Goal: Task Accomplishment & Management: Complete application form

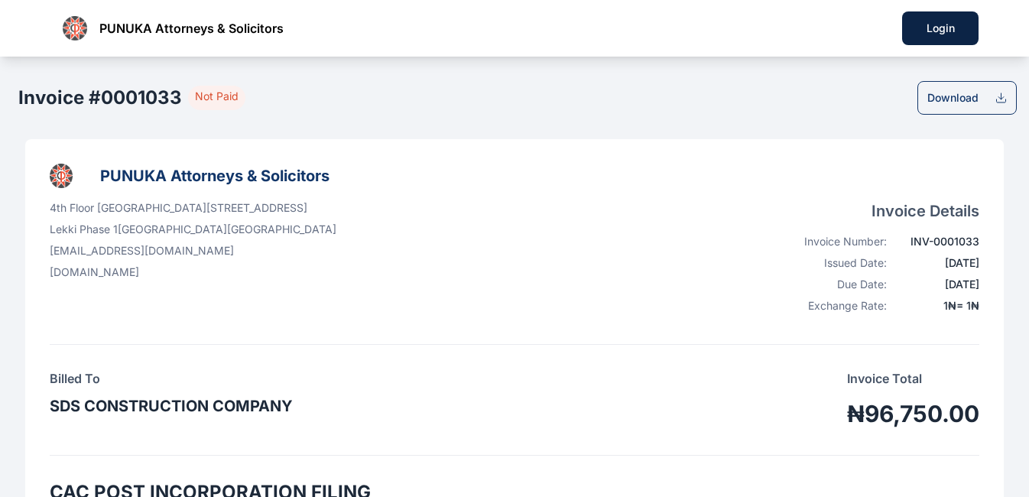
click at [999, 98] on icon at bounding box center [1000, 98] width 5 height 2
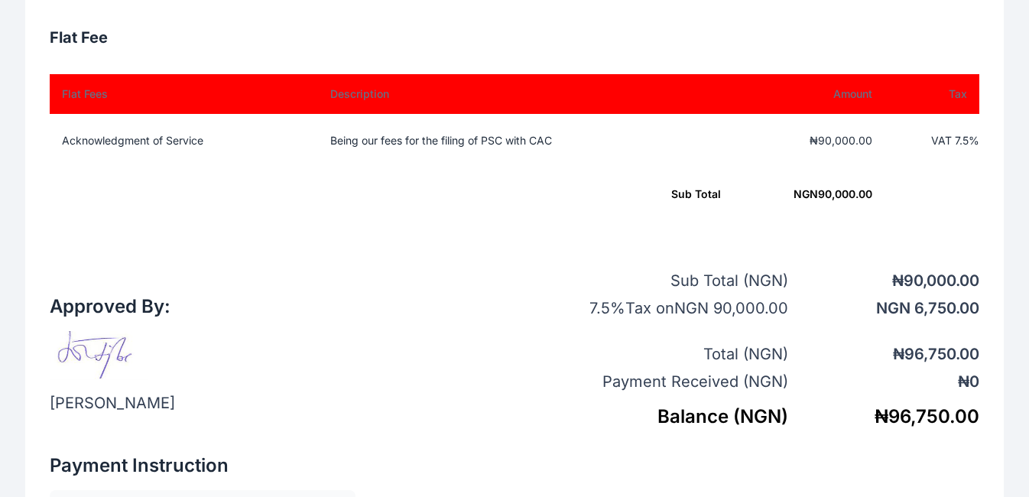
scroll to position [514, 0]
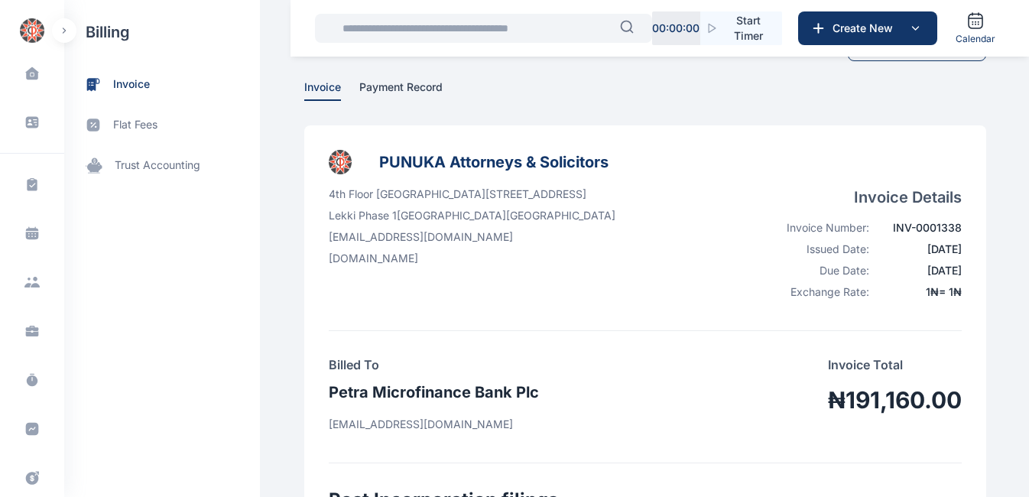
scroll to position [26, 0]
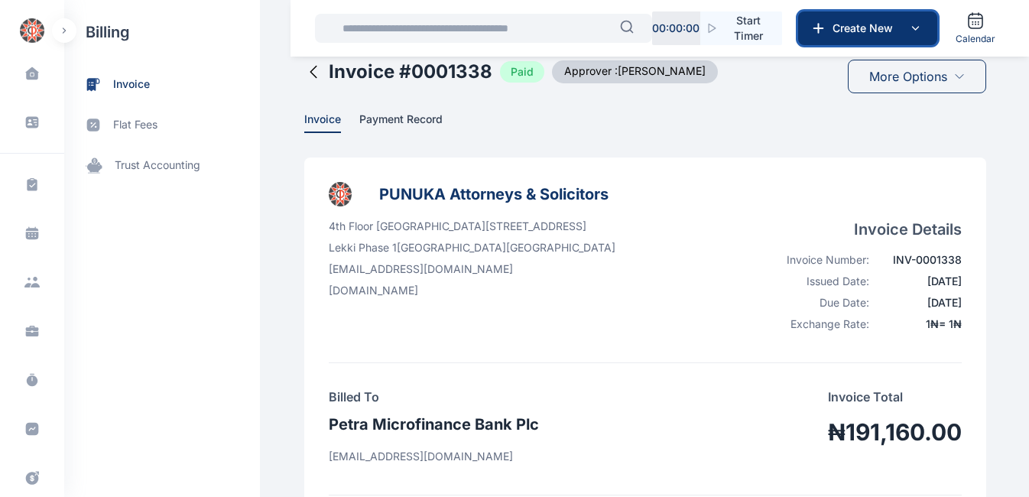
click at [865, 25] on span "Create New" at bounding box center [865, 28] width 79 height 15
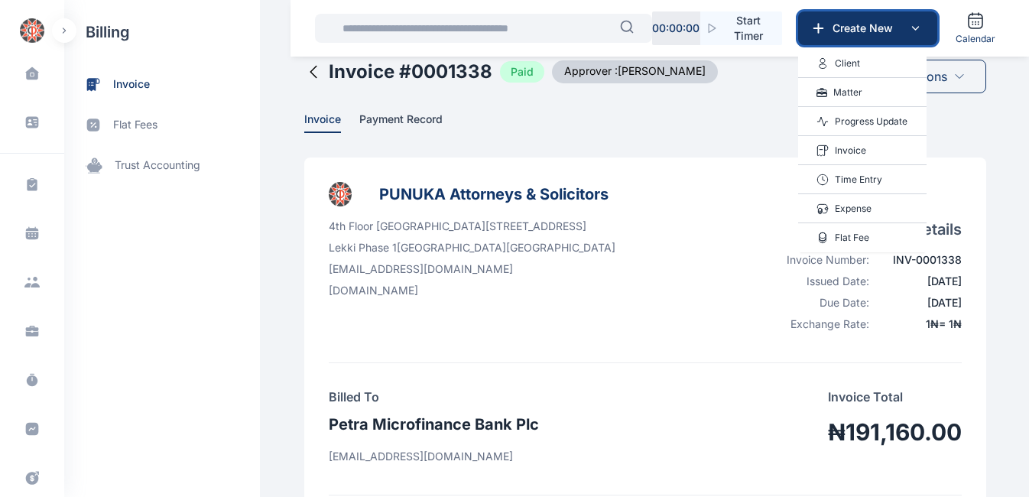
scroll to position [0, 0]
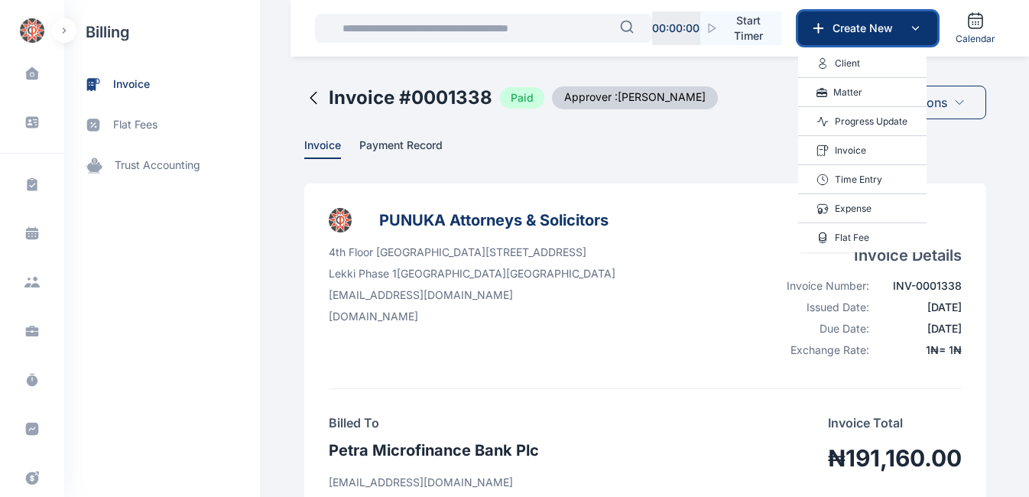
click at [856, 35] on span "Create New" at bounding box center [865, 28] width 79 height 15
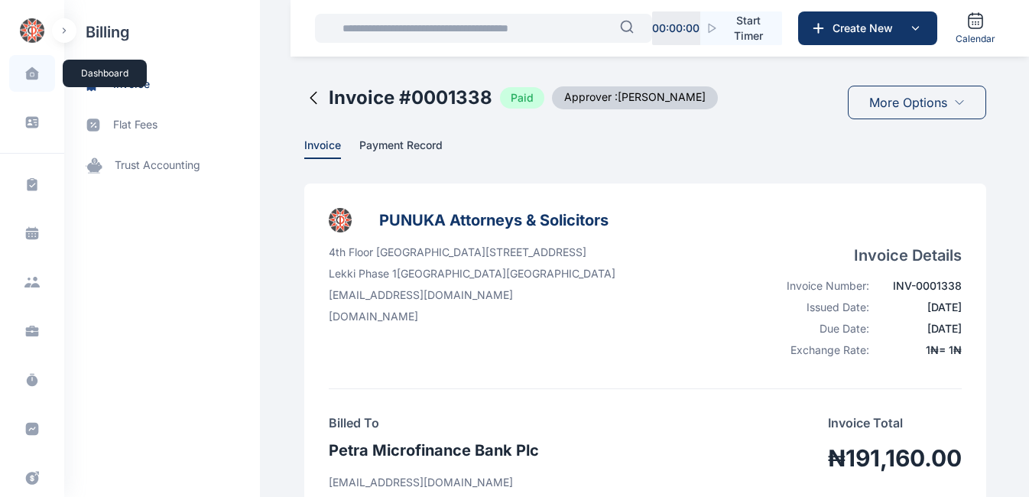
click at [28, 69] on icon at bounding box center [31, 73] width 13 height 12
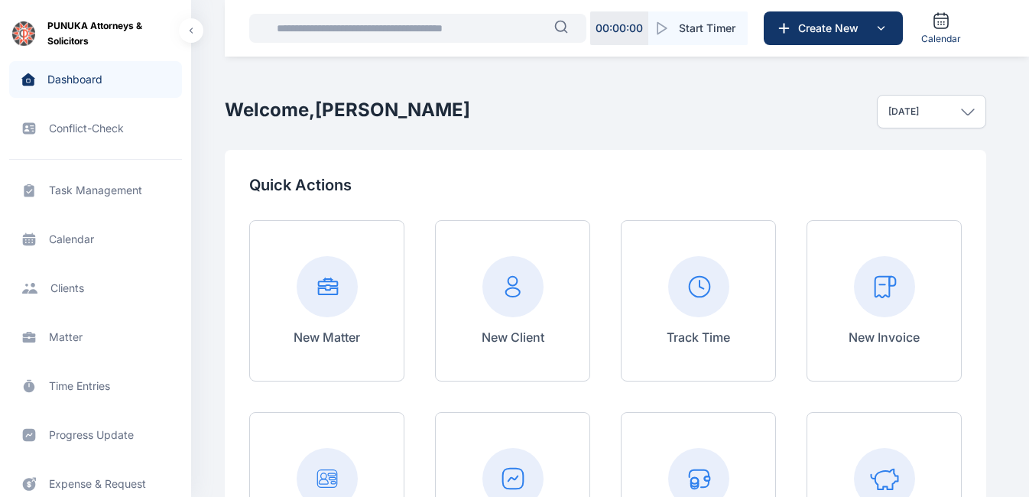
click at [890, 290] on rect at bounding box center [884, 286] width 61 height 61
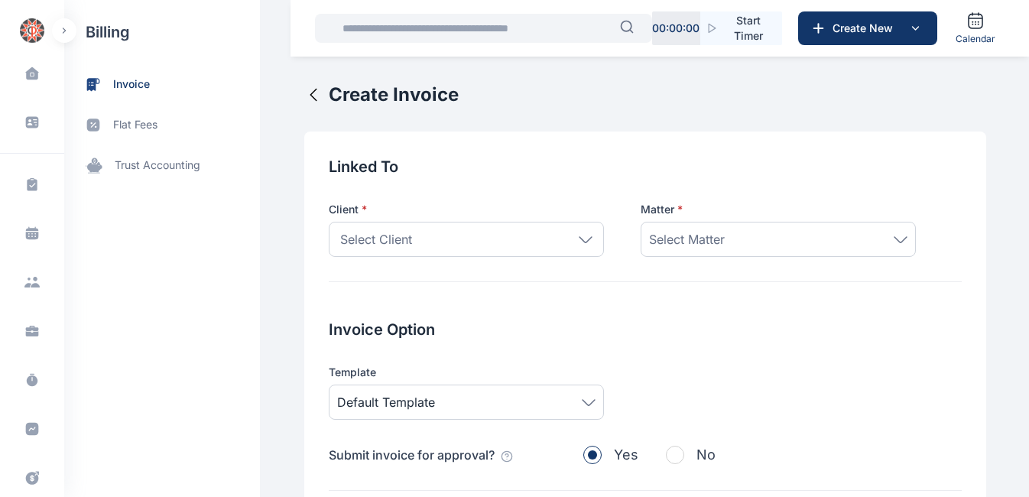
click at [579, 241] on icon at bounding box center [586, 239] width 14 height 7
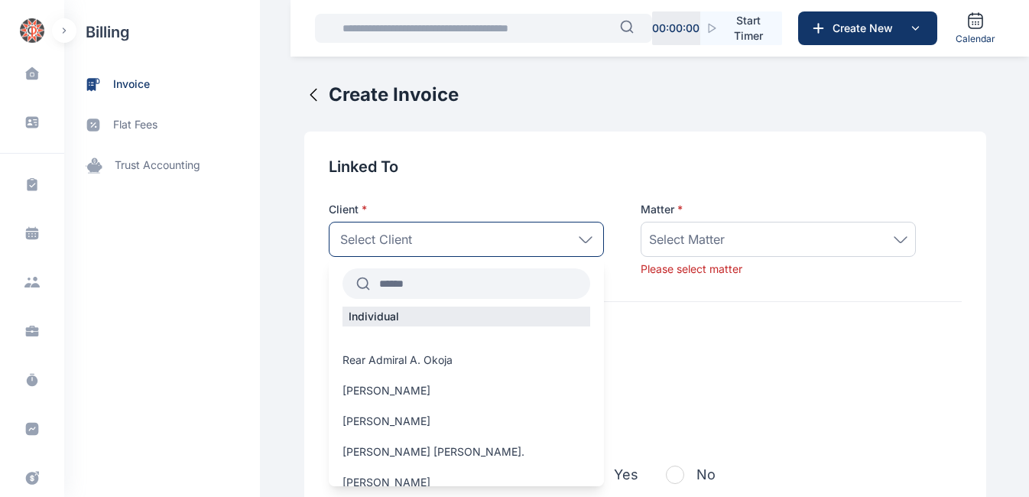
click at [506, 281] on input "text" at bounding box center [480, 284] width 220 height 28
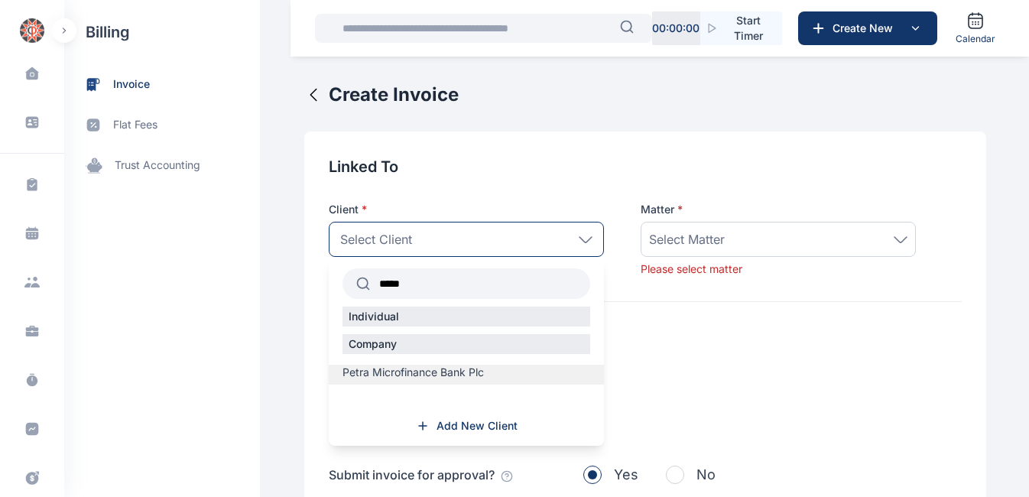
type input "*****"
click at [416, 369] on span "Petra Microfinance Bank Plc" at bounding box center [412, 372] width 141 height 15
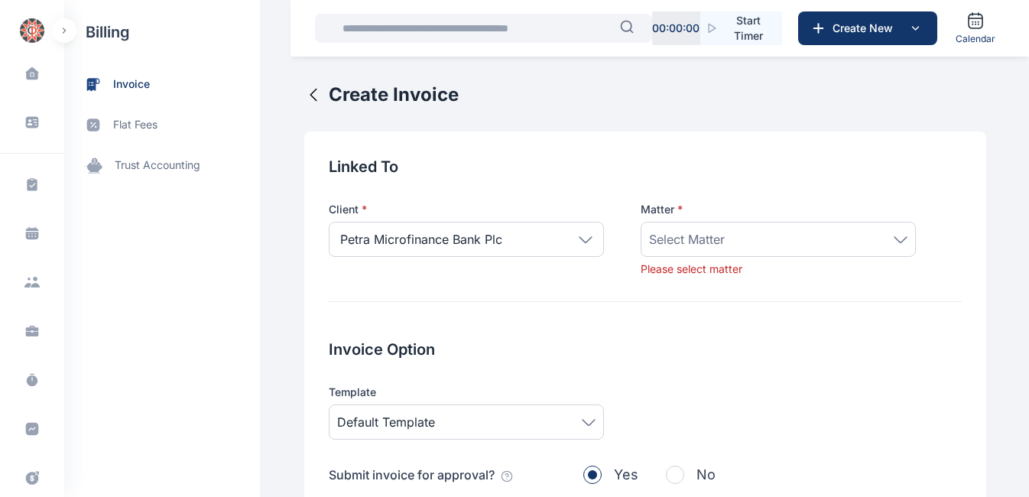
click at [894, 238] on icon at bounding box center [901, 239] width 14 height 7
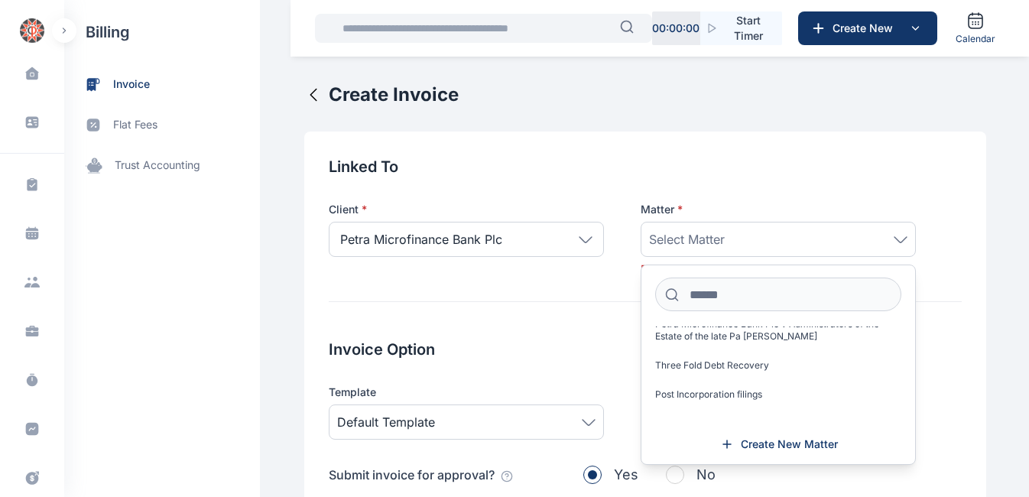
scroll to position [90, 0]
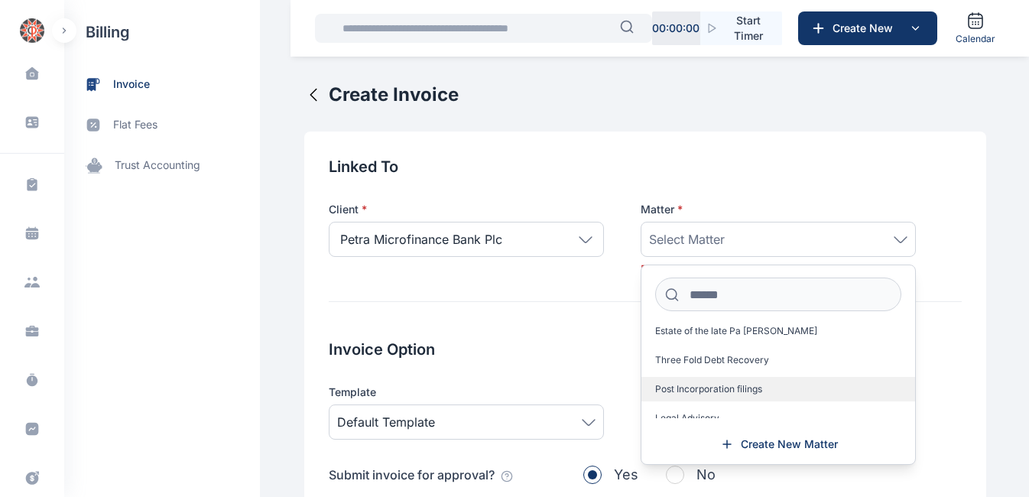
click at [727, 392] on span "Post Incorporation filings" at bounding box center [708, 389] width 107 height 12
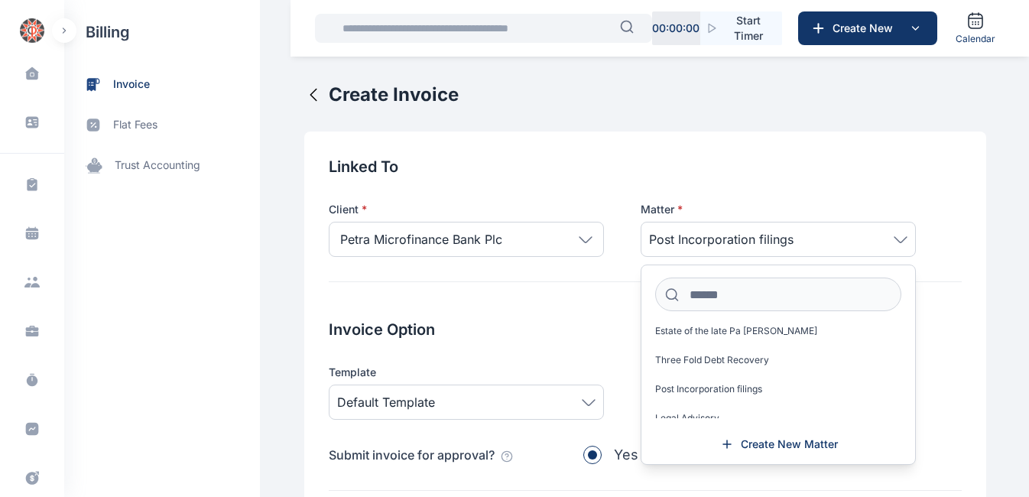
click at [555, 366] on div "Template" at bounding box center [466, 372] width 275 height 15
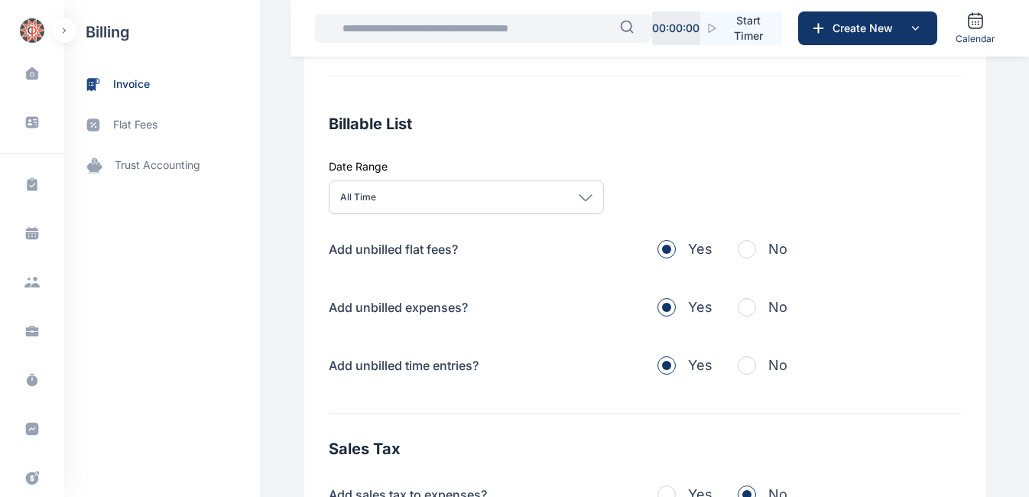
scroll to position [500, 0]
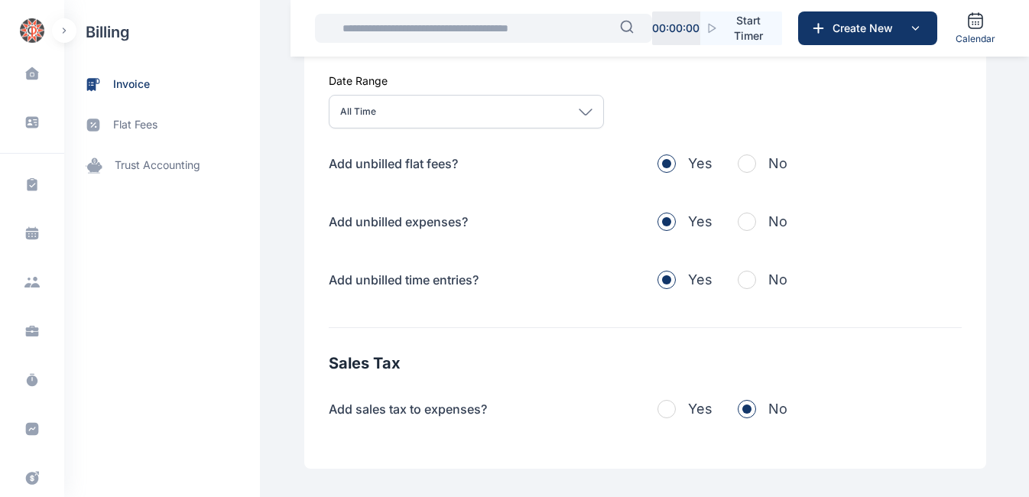
click at [739, 168] on span "button" at bounding box center [747, 163] width 18 height 18
click at [738, 229] on span "button" at bounding box center [747, 222] width 18 height 18
click at [738, 281] on span "button" at bounding box center [747, 280] width 18 height 18
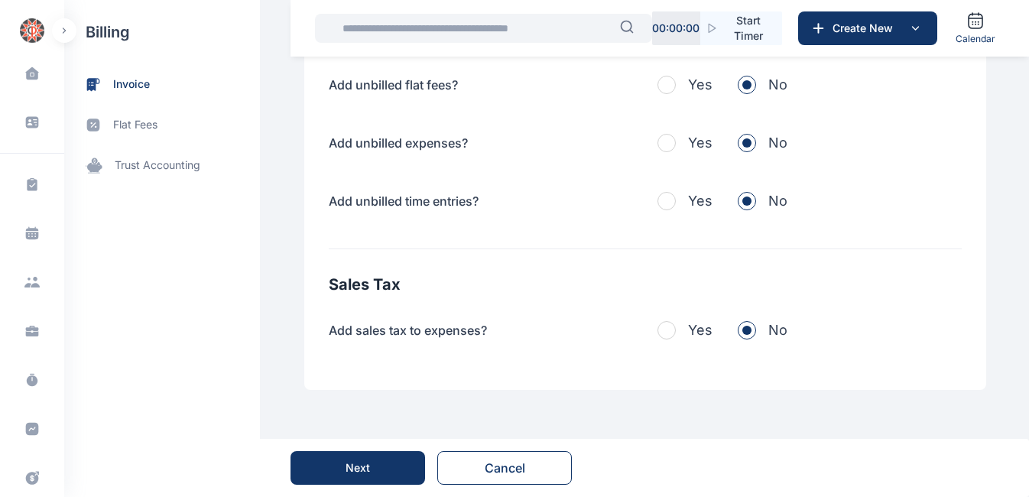
click at [344, 469] on button "Next" at bounding box center [357, 468] width 135 height 34
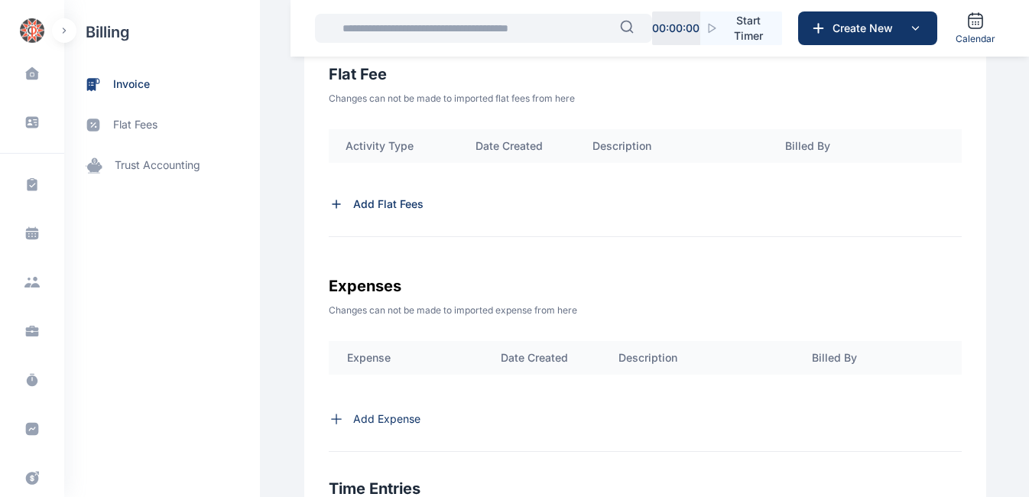
scroll to position [524, 0]
click at [329, 203] on icon at bounding box center [336, 204] width 15 height 15
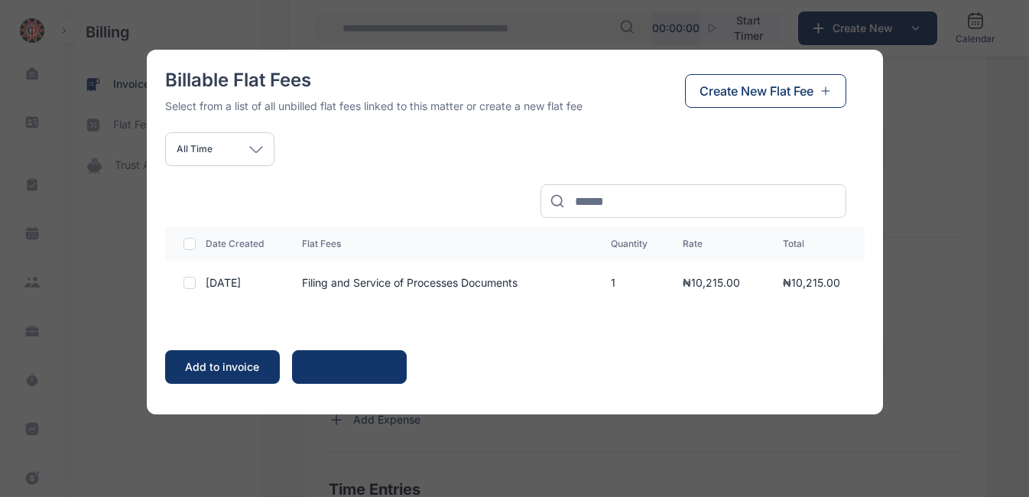
click at [780, 89] on span "Create New Flat Fee" at bounding box center [756, 91] width 114 height 18
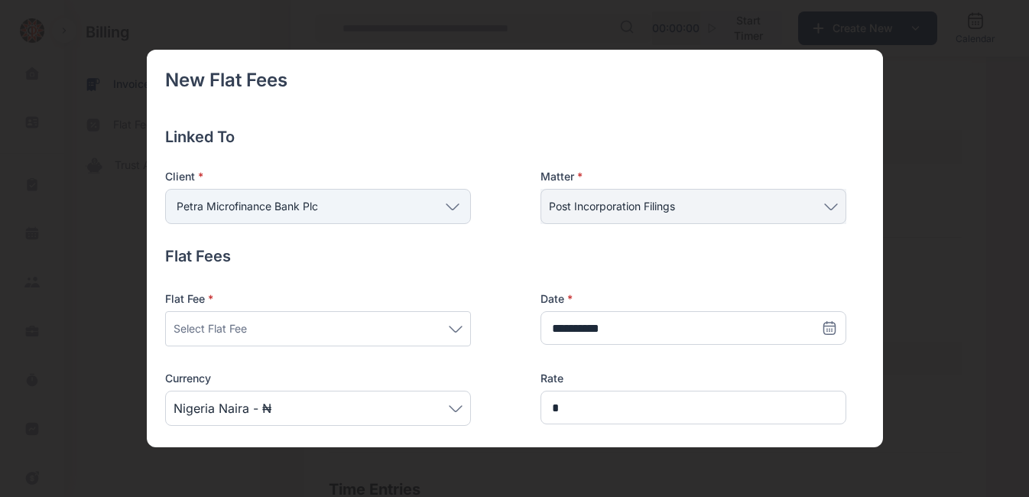
click at [461, 329] on icon at bounding box center [456, 329] width 14 height 7
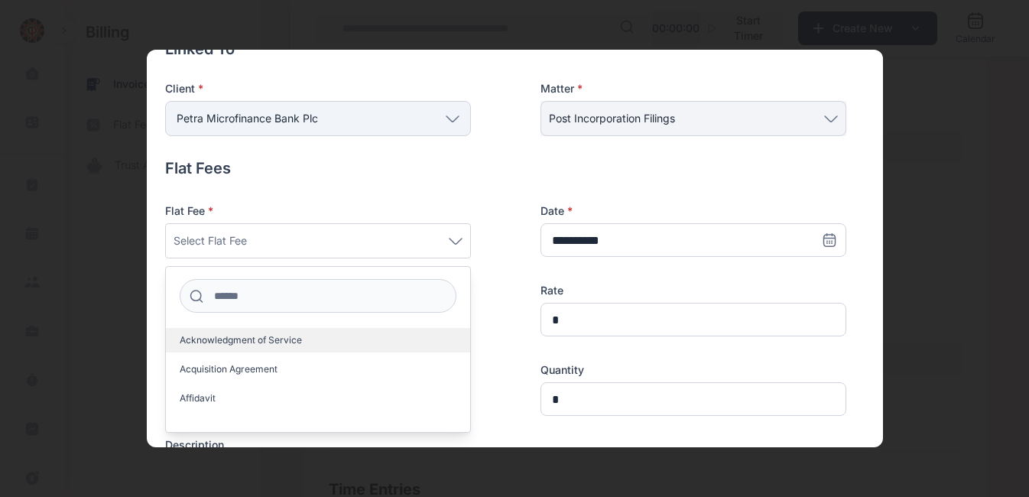
click at [288, 336] on span "Acknowledgment of Service" at bounding box center [241, 340] width 122 height 12
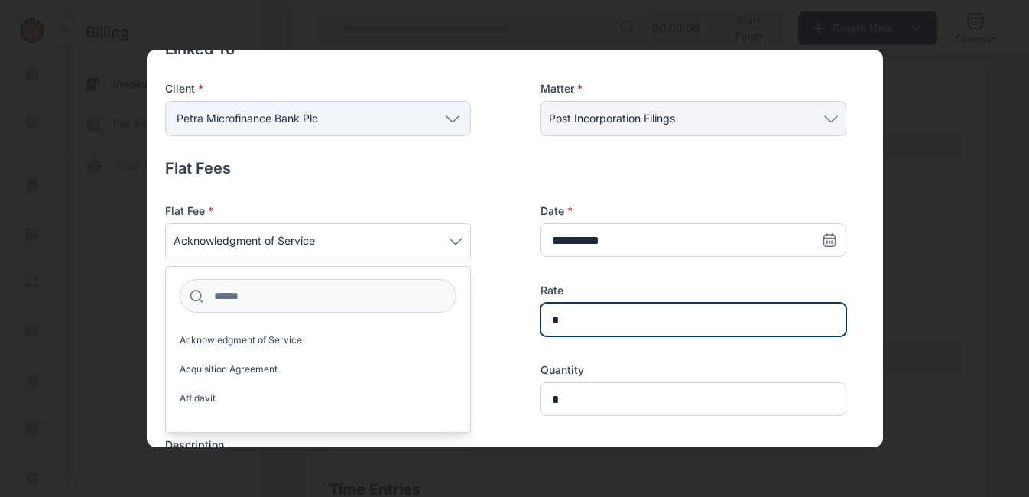
click at [592, 323] on input "*" at bounding box center [693, 320] width 306 height 34
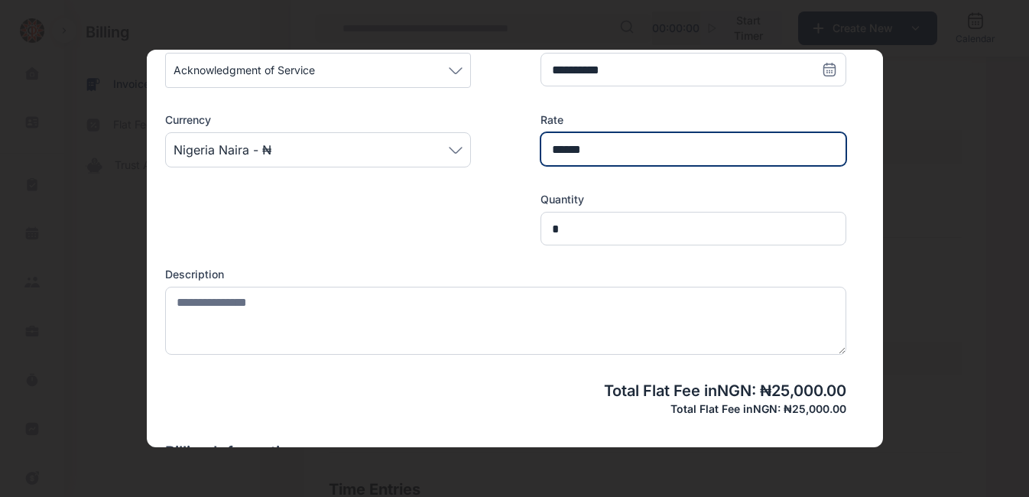
scroll to position [261, 0]
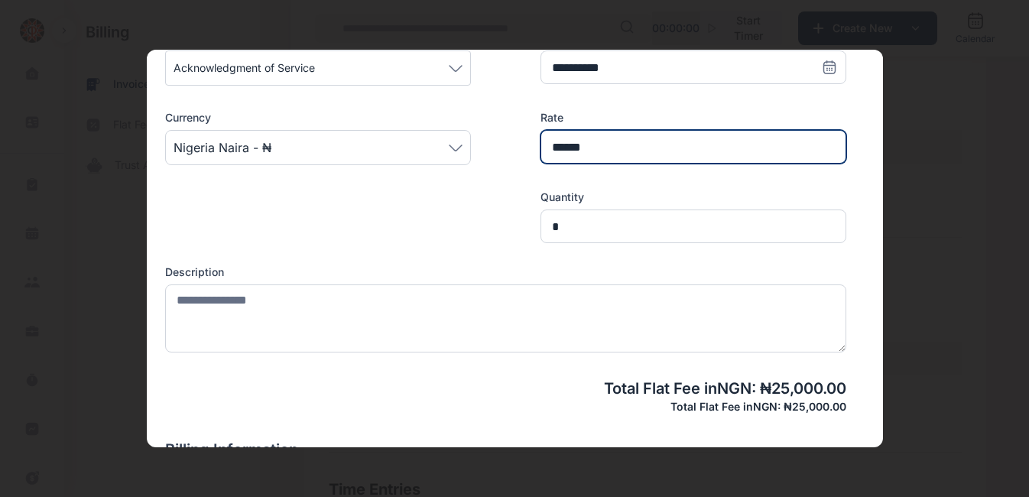
type input "******"
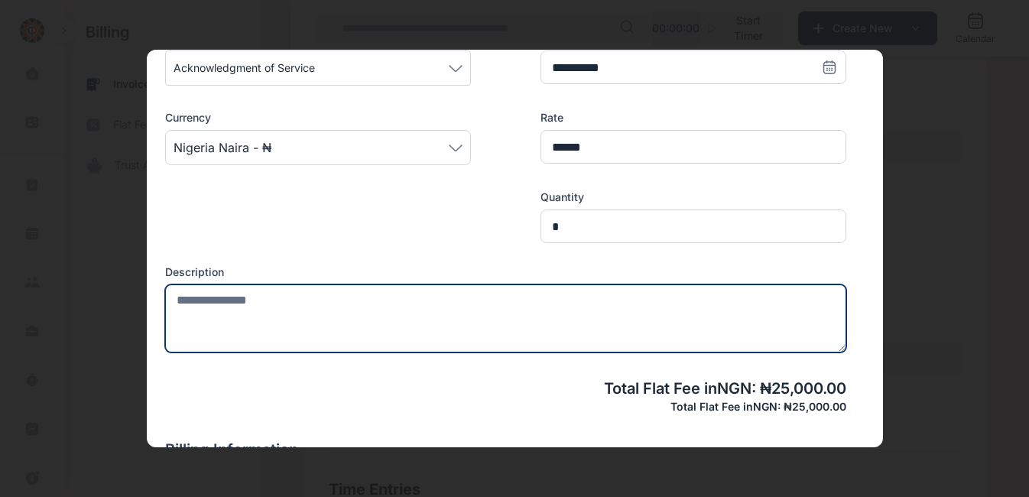
click at [368, 312] on textarea at bounding box center [505, 318] width 681 height 68
type textarea "*"
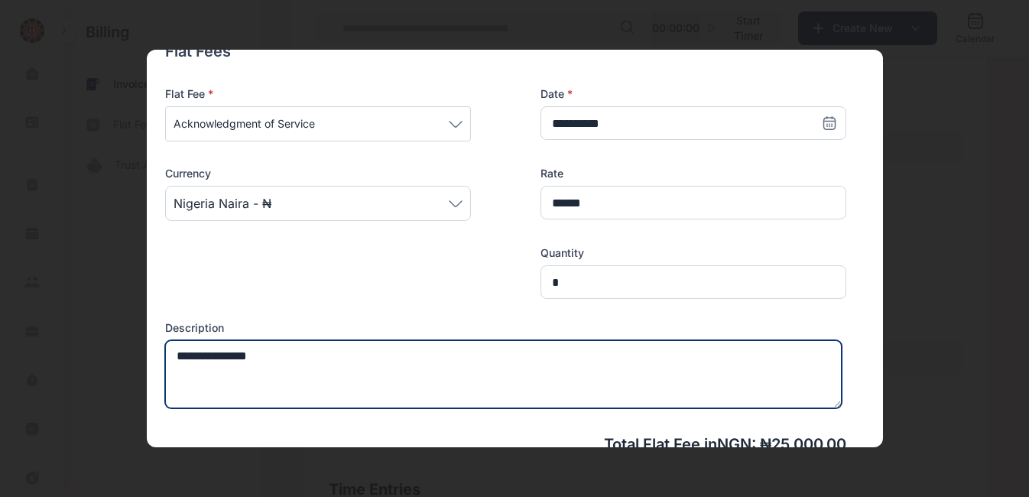
scroll to position [204, 0]
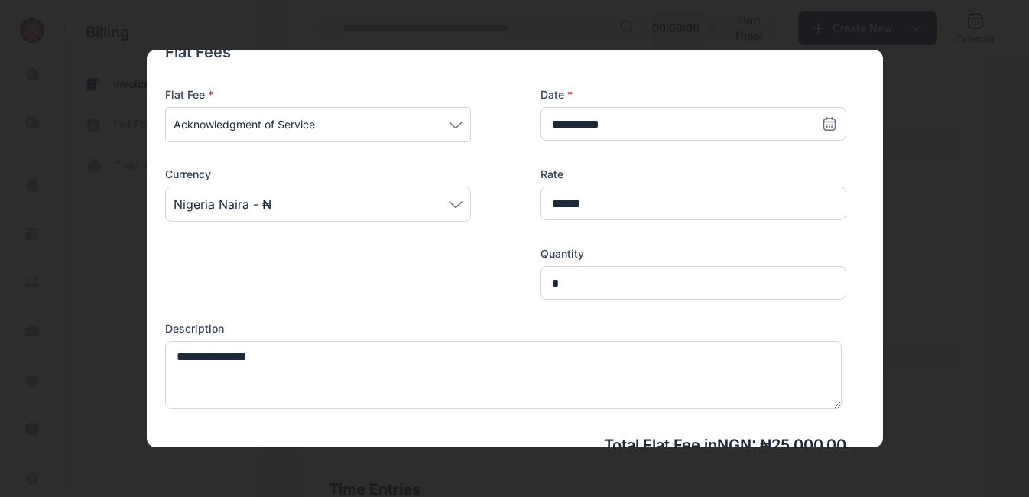
click at [454, 131] on span "Acknowledgment of Service" at bounding box center [318, 124] width 289 height 18
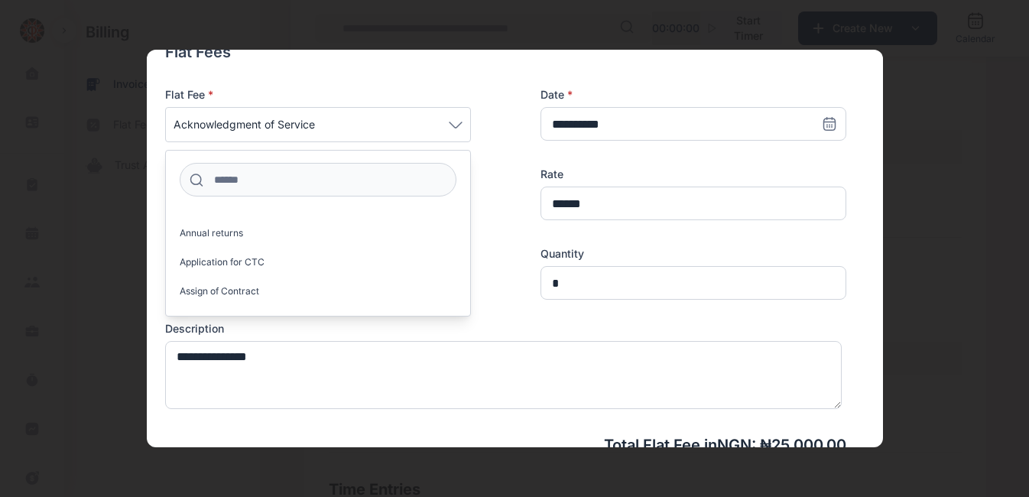
scroll to position [108, 0]
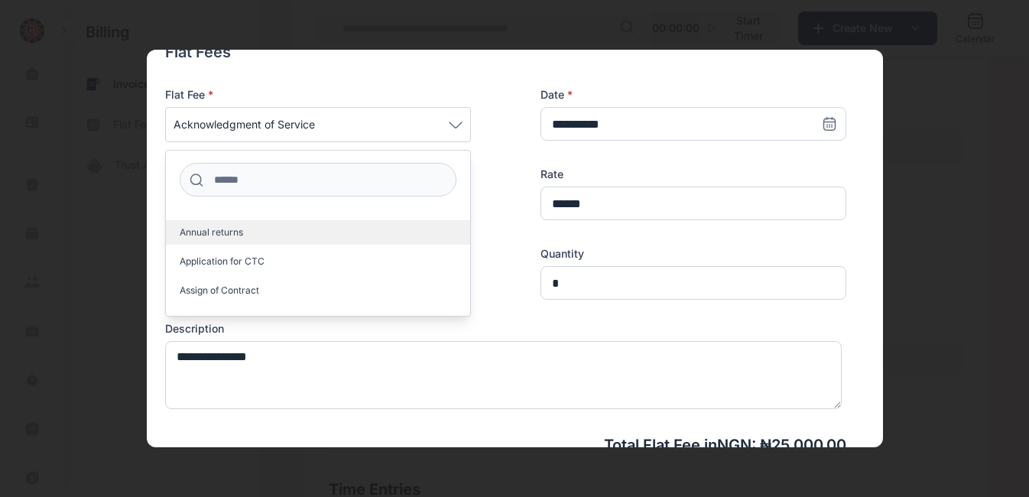
click at [245, 237] on label "Annual returns" at bounding box center [318, 232] width 304 height 24
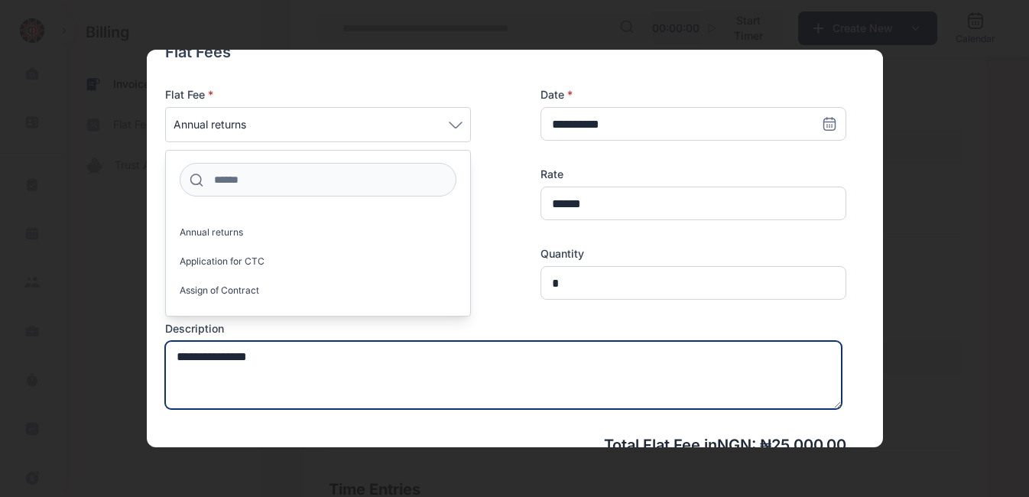
click at [277, 355] on textarea "**********" at bounding box center [503, 375] width 677 height 68
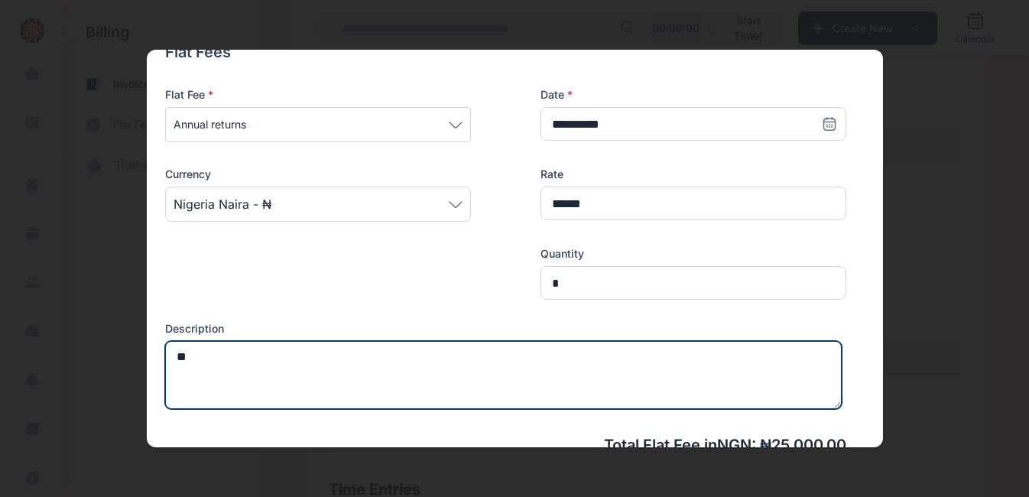
type textarea "*"
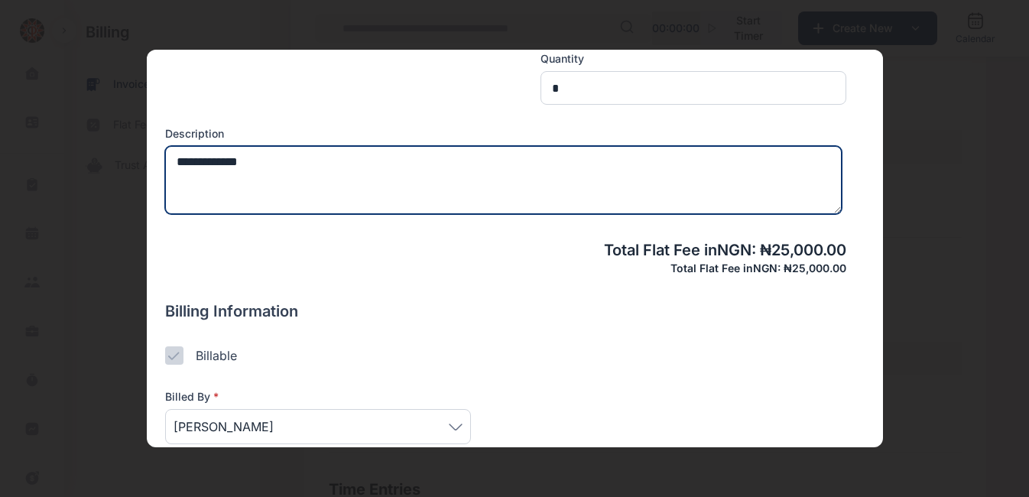
scroll to position [472, 0]
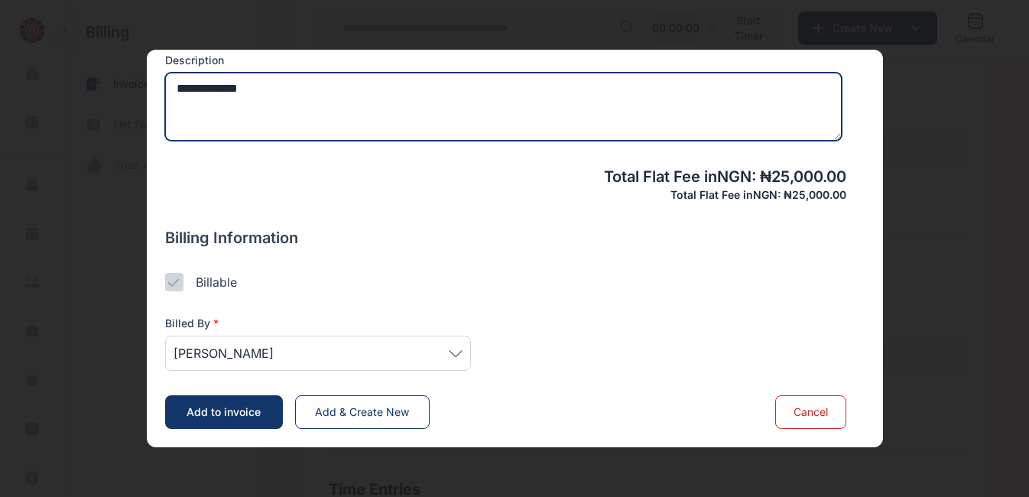
type textarea "**********"
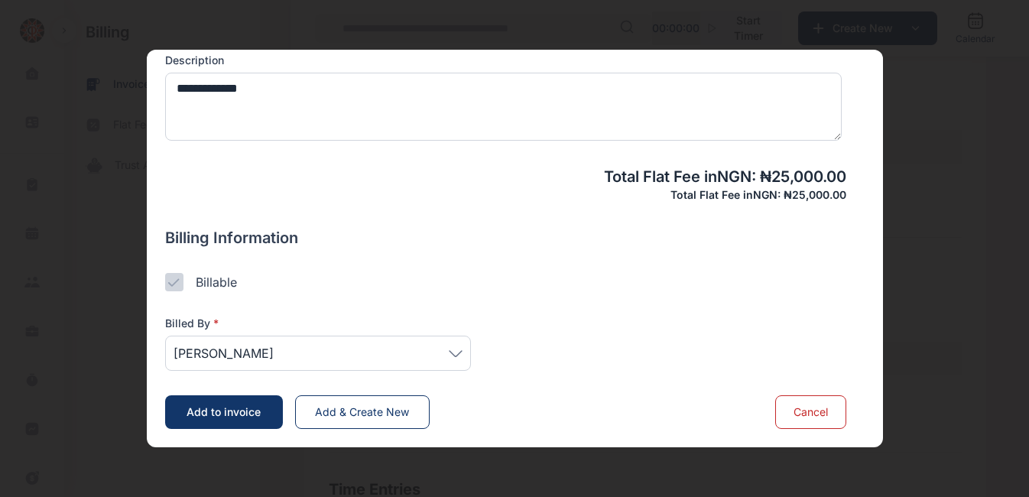
click at [456, 352] on icon at bounding box center [456, 353] width 14 height 7
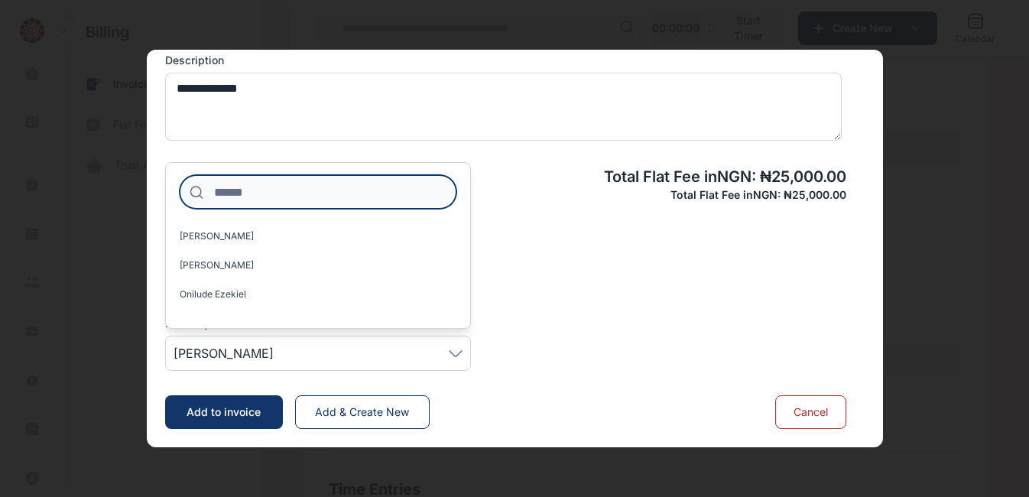
click at [306, 183] on input at bounding box center [318, 192] width 277 height 34
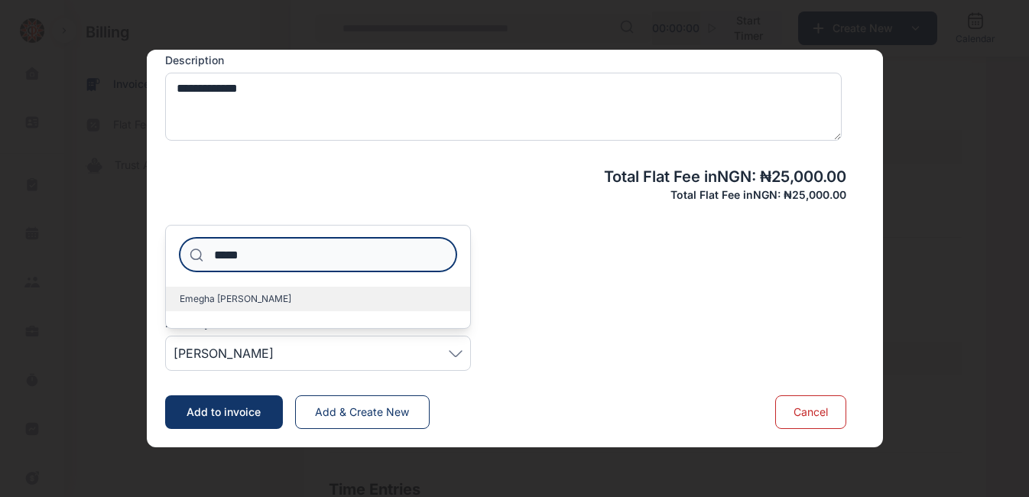
type input "*****"
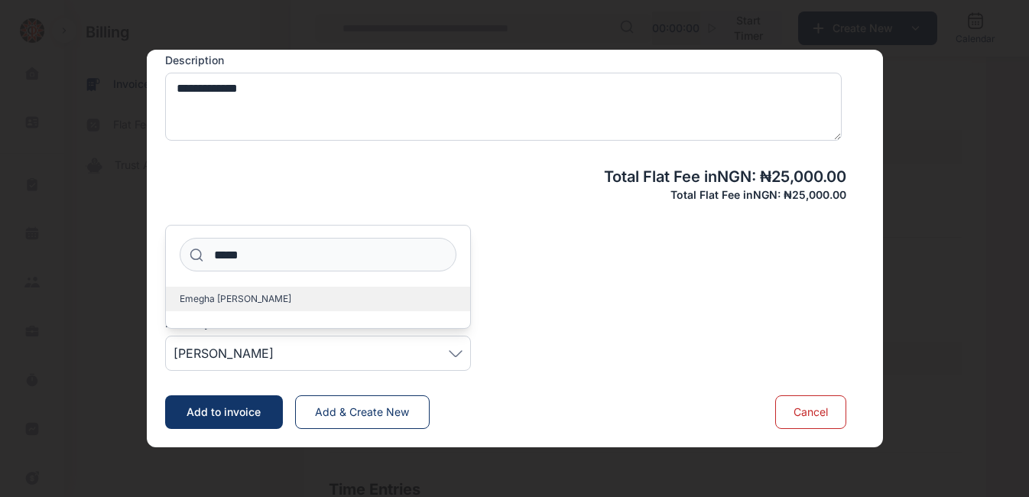
click at [226, 299] on span "Emegha [PERSON_NAME]" at bounding box center [236, 299] width 112 height 12
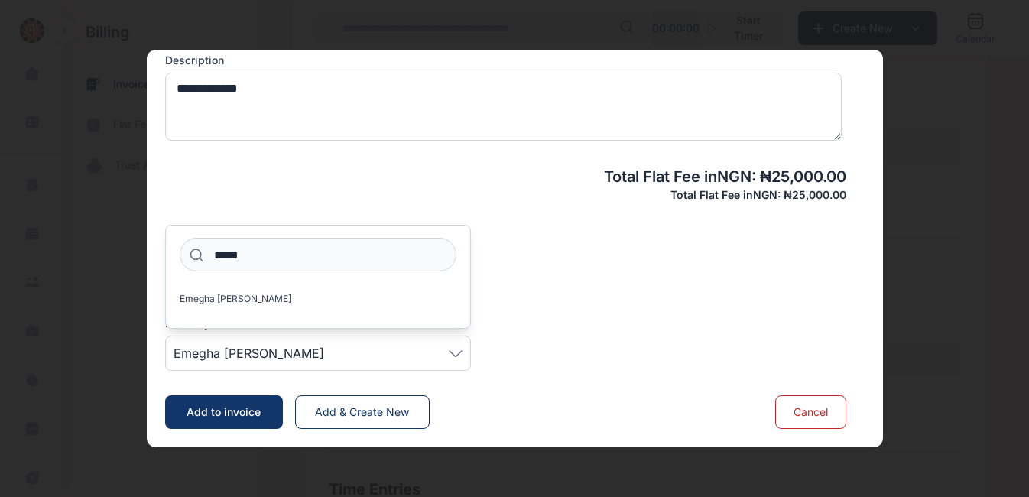
click at [611, 341] on div "Billed By * [PERSON_NAME] ***** [PERSON_NAME]" at bounding box center [505, 330] width 681 height 79
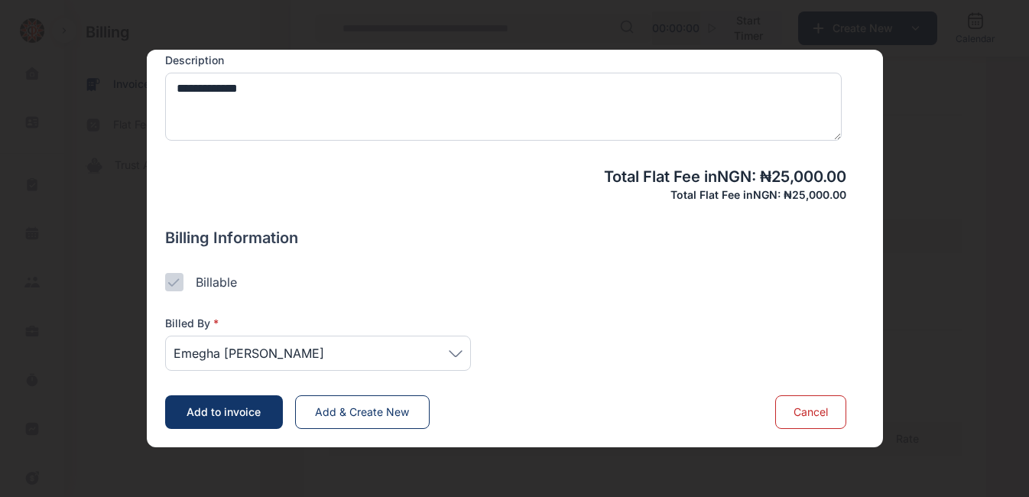
scroll to position [648, 0]
click at [260, 413] on span "Add to invoice" at bounding box center [224, 411] width 74 height 13
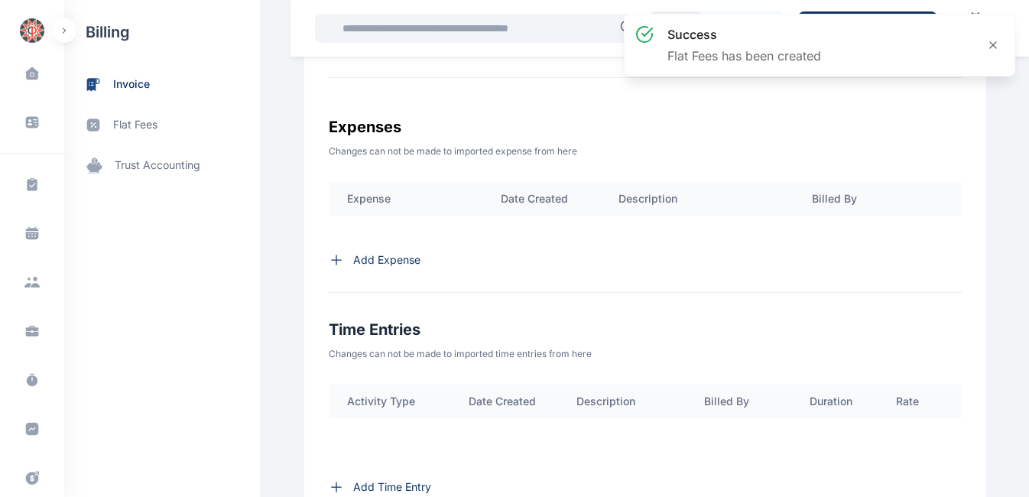
scroll to position [733, 0]
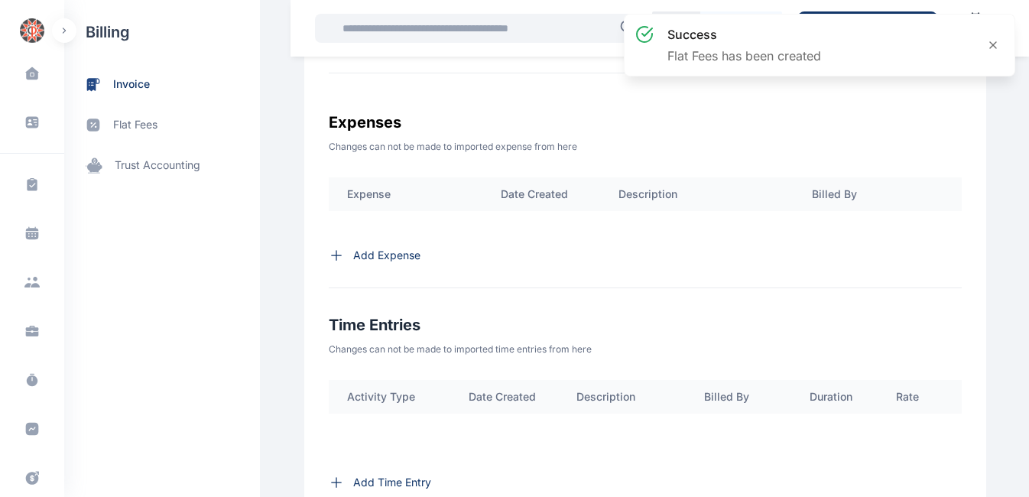
click at [355, 263] on p "Add Expense" at bounding box center [386, 255] width 67 height 15
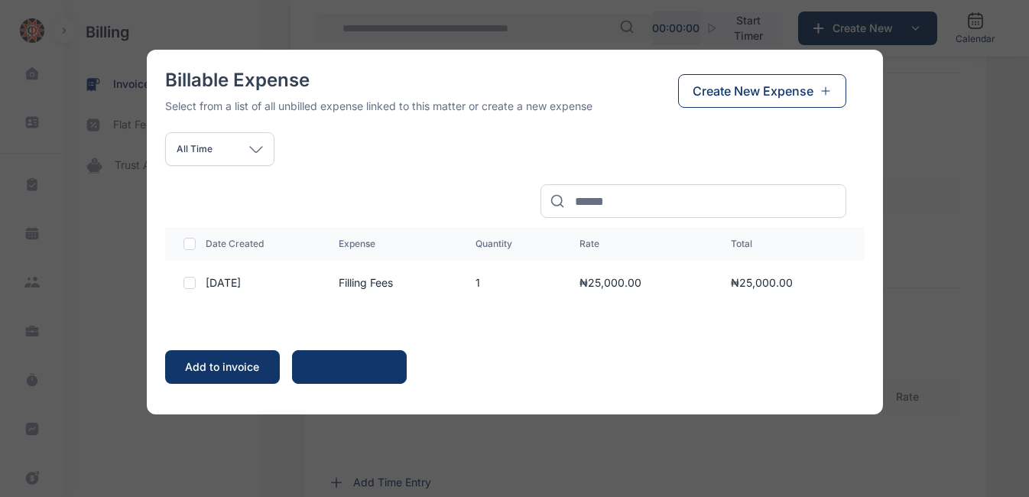
click at [772, 86] on span "Create New Expense" at bounding box center [753, 91] width 121 height 18
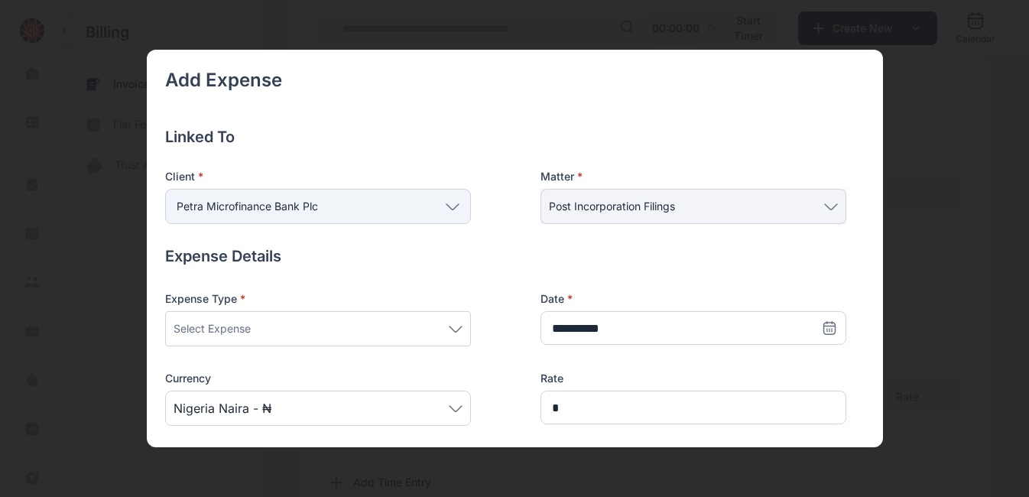
click at [453, 327] on icon at bounding box center [456, 329] width 14 height 7
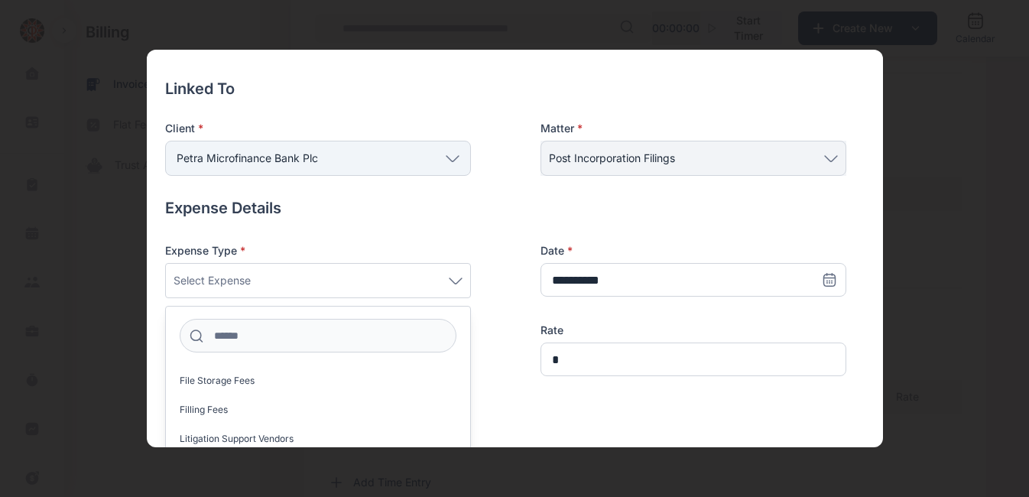
scroll to position [534, 0]
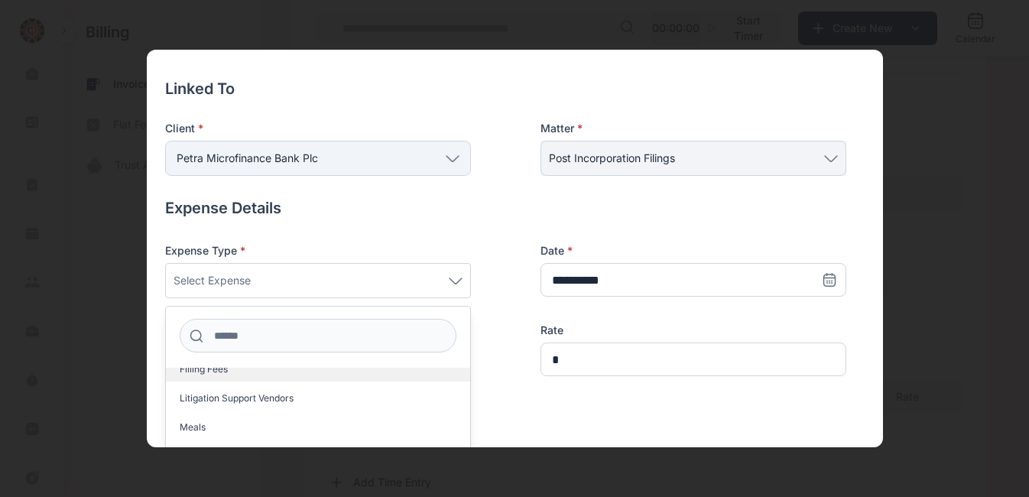
click at [255, 369] on label "Filling Fees" at bounding box center [318, 369] width 304 height 24
click at [545, 386] on div "Expense Type * Filling Fees Agency Fee Auto Expense Bank Charges Bookkeeping Ex…" at bounding box center [505, 322] width 681 height 159
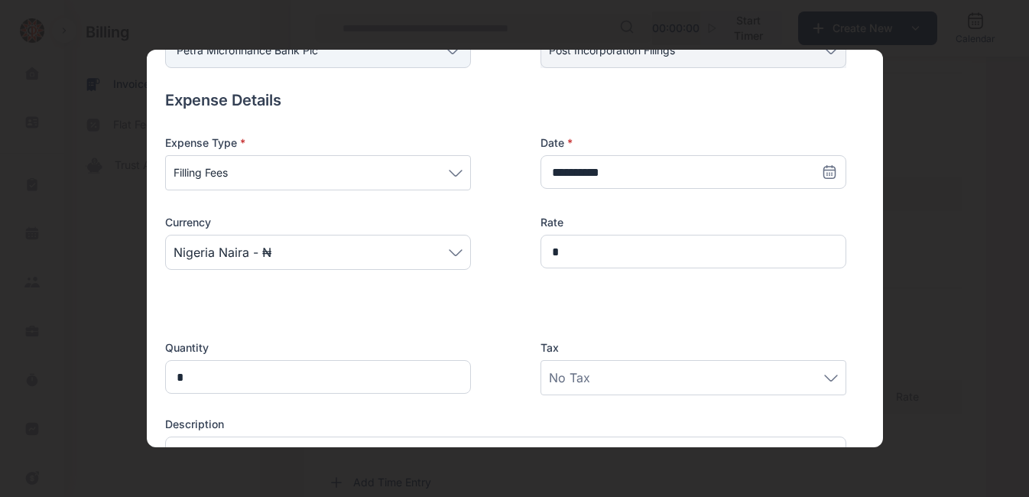
scroll to position [157, 0]
click at [589, 251] on input "*" at bounding box center [693, 251] width 306 height 34
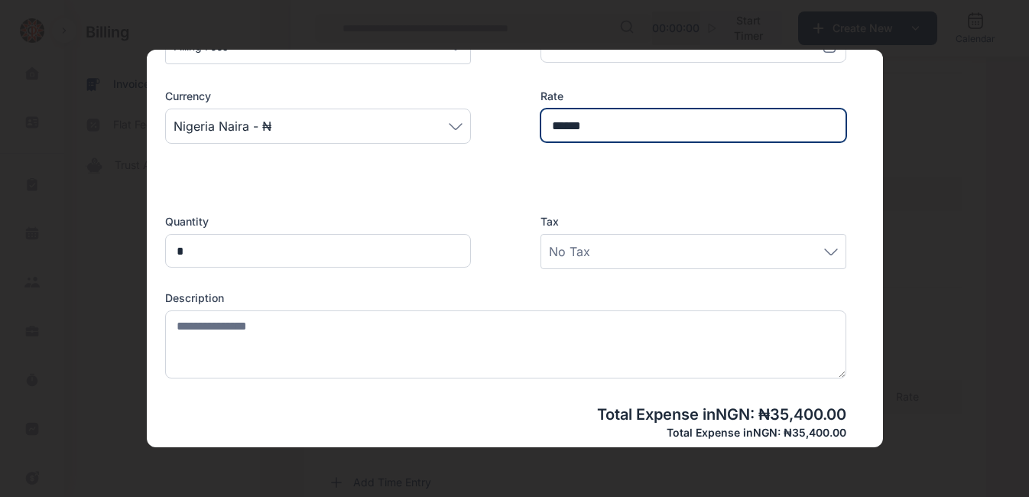
scroll to position [283, 0]
type input "******"
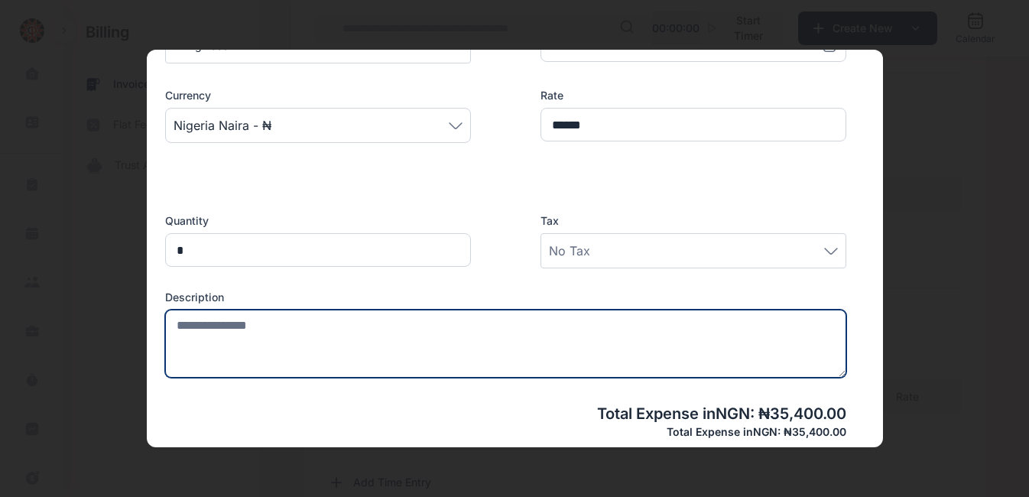
click at [412, 341] on textarea at bounding box center [505, 344] width 681 height 68
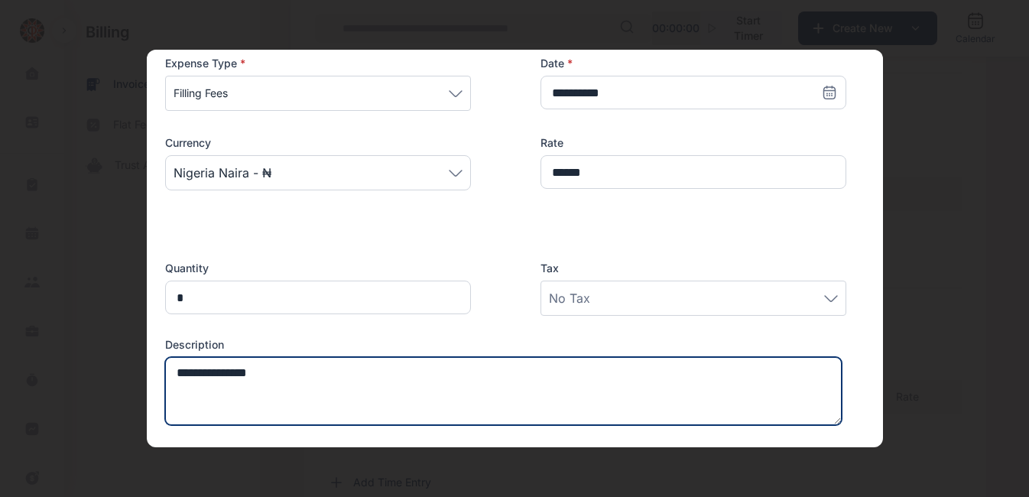
scroll to position [236, 0]
click at [175, 373] on textarea "**********" at bounding box center [503, 390] width 677 height 68
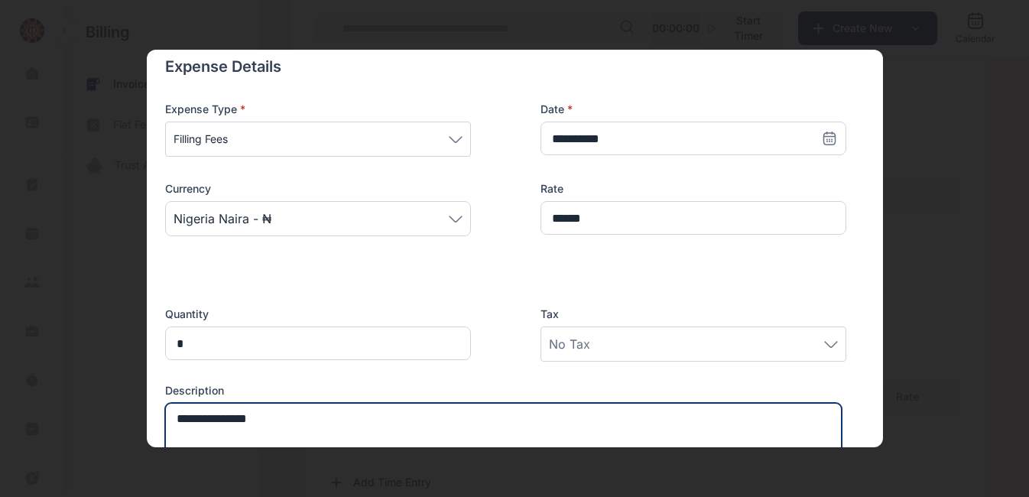
scroll to position [190, 0]
type textarea "**********"
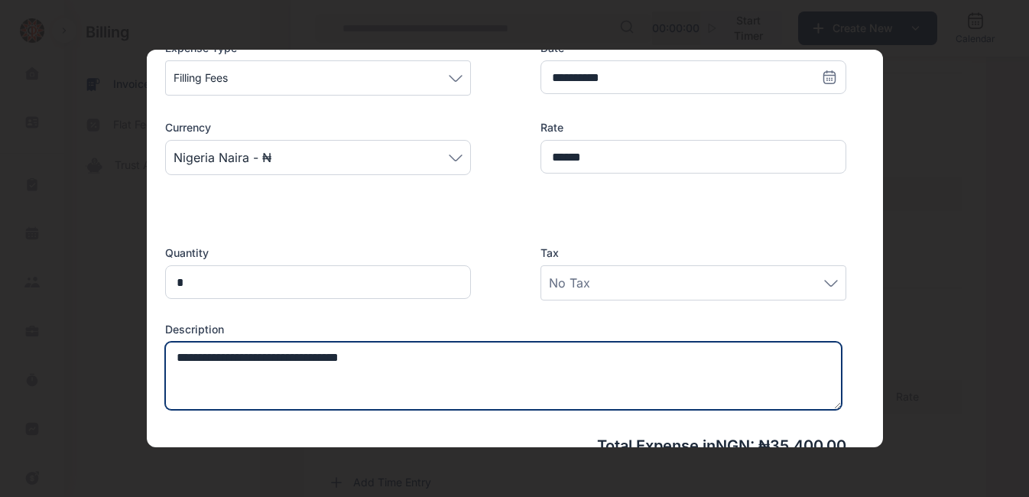
scroll to position [251, 0]
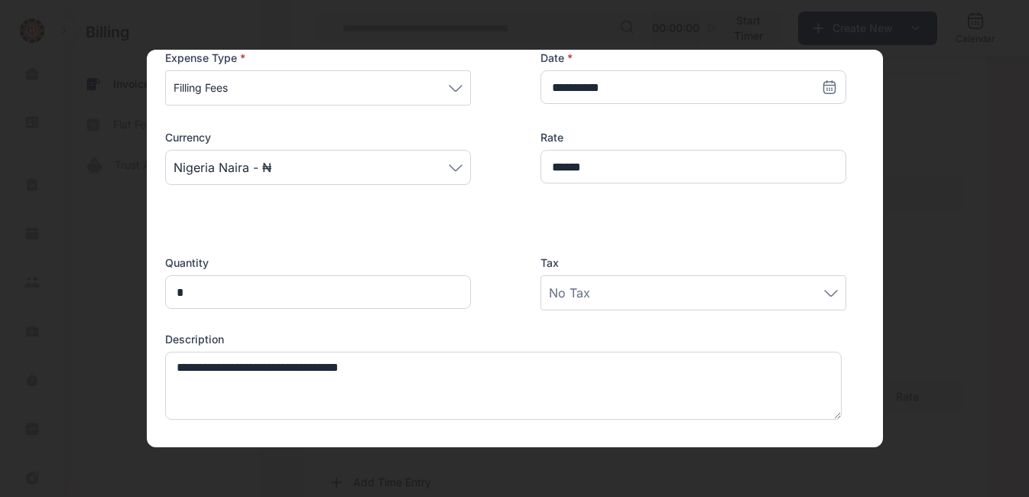
scroll to position [242, 0]
drag, startPoint x: 326, startPoint y: 366, endPoint x: 427, endPoint y: 371, distance: 100.2
click at [427, 371] on textarea "**********" at bounding box center [503, 385] width 677 height 68
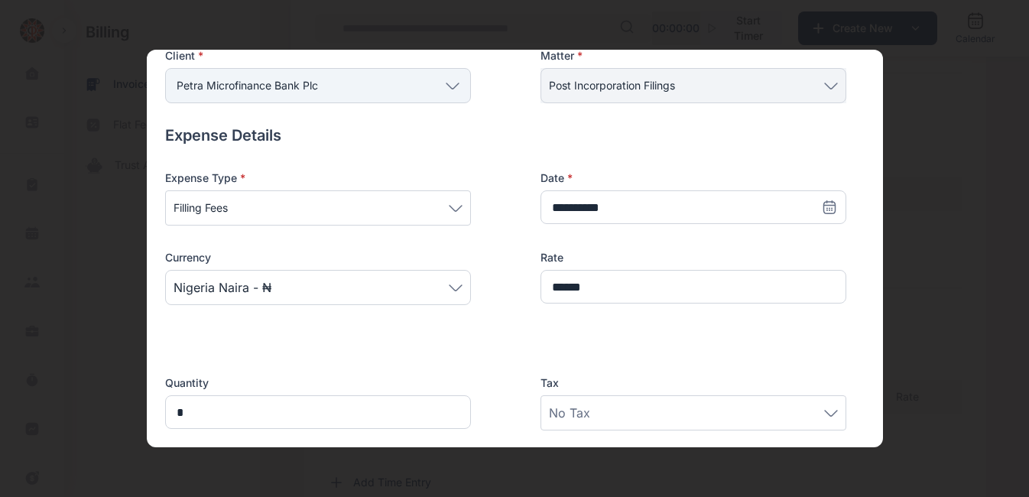
scroll to position [120, 0]
type textarea "**********"
click at [637, 322] on div "**********" at bounding box center [505, 250] width 681 height 159
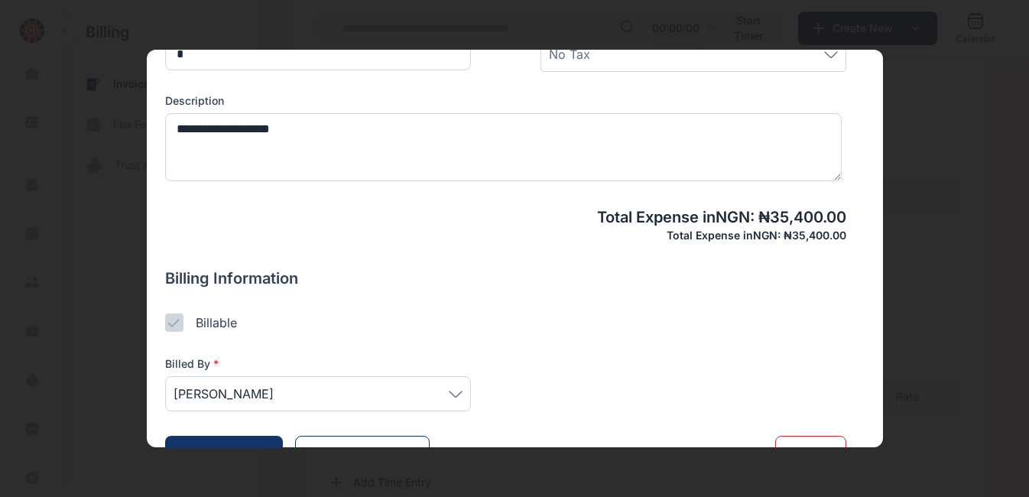
scroll to position [520, 0]
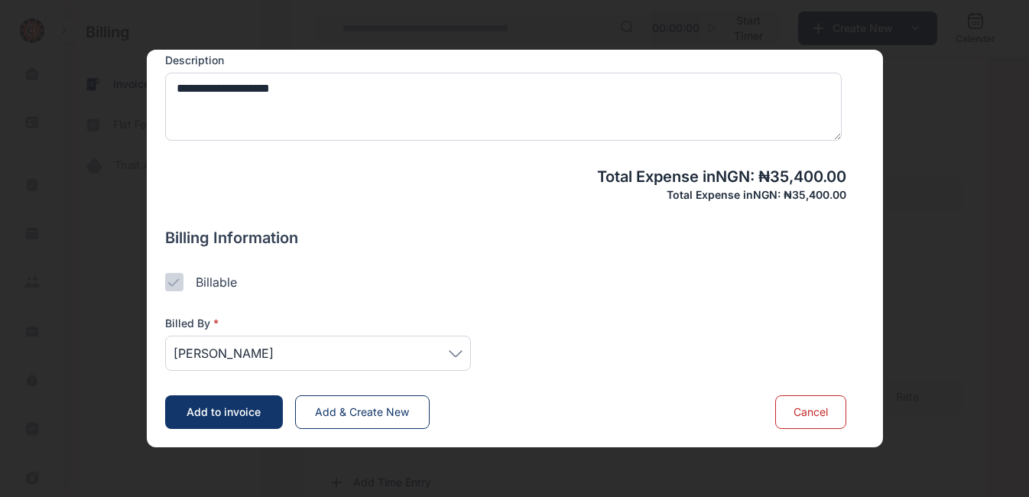
click at [459, 352] on icon at bounding box center [455, 352] width 12 height 5
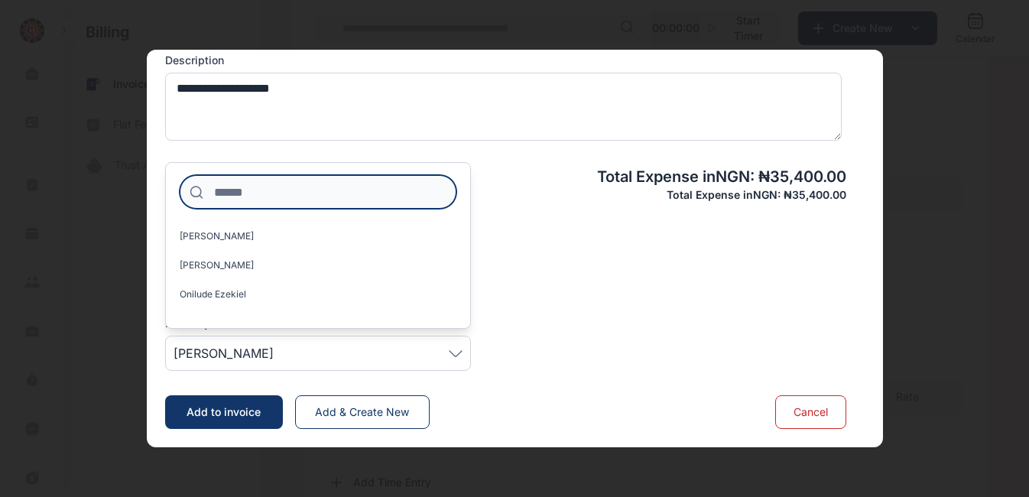
click at [276, 200] on input at bounding box center [318, 192] width 277 height 34
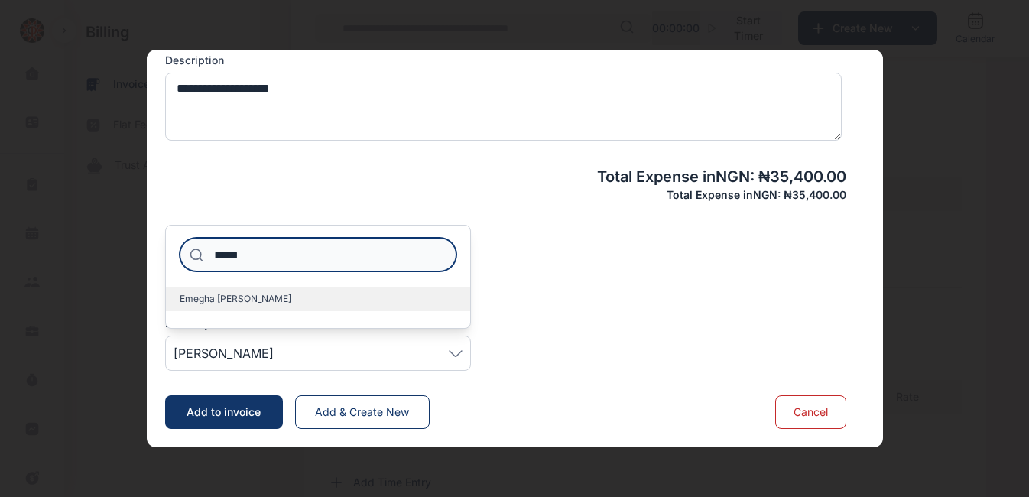
type input "*****"
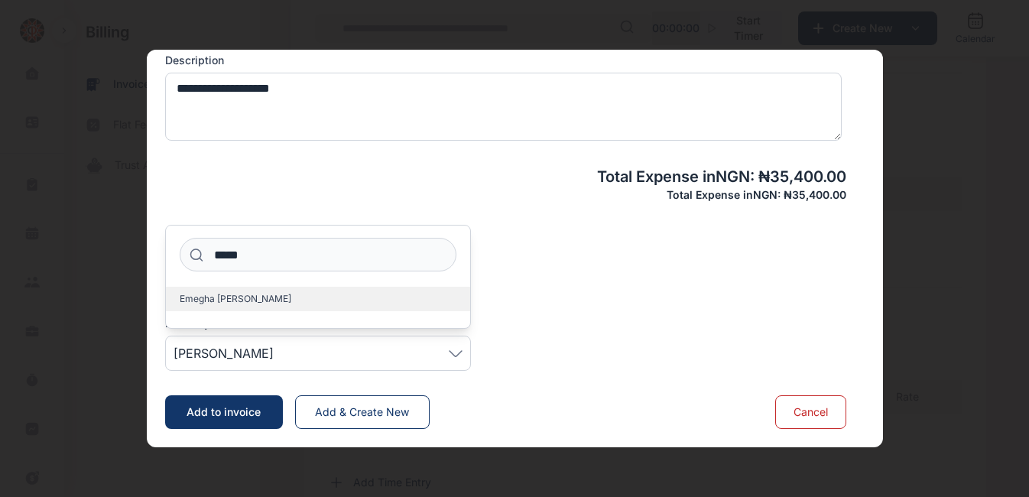
click at [209, 296] on span "Emegha [PERSON_NAME]" at bounding box center [236, 299] width 112 height 12
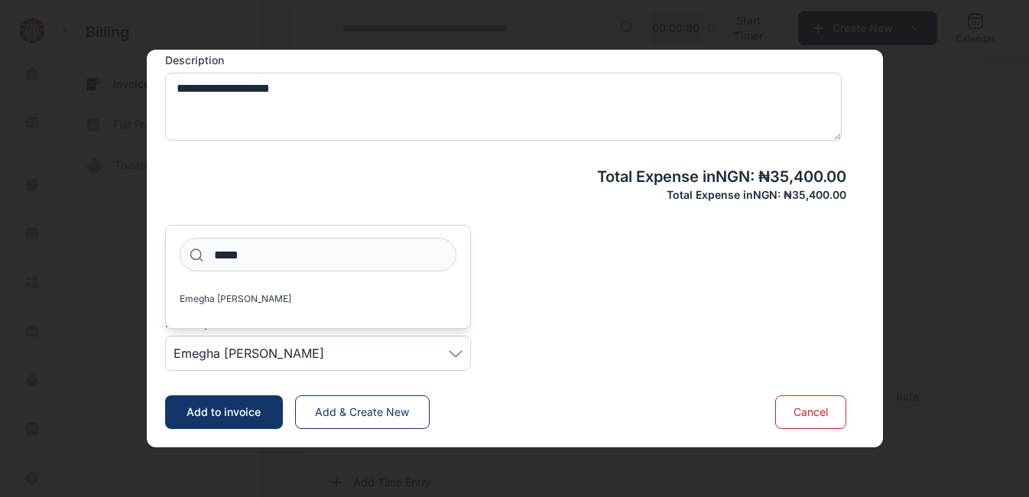
click at [595, 274] on div "Billable" at bounding box center [505, 282] width 681 height 18
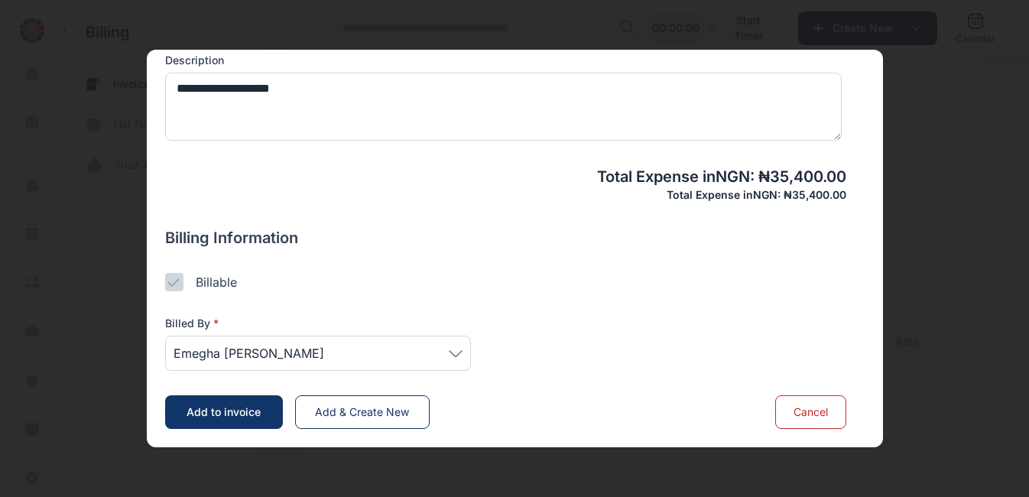
scroll to position [810, 0]
click at [245, 409] on span "Add to invoice" at bounding box center [224, 411] width 74 height 13
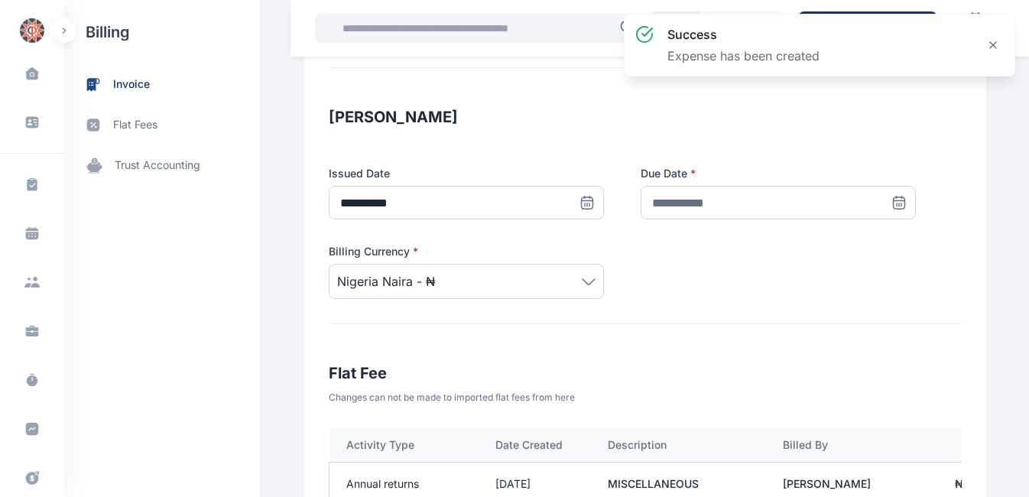
scroll to position [222, 0]
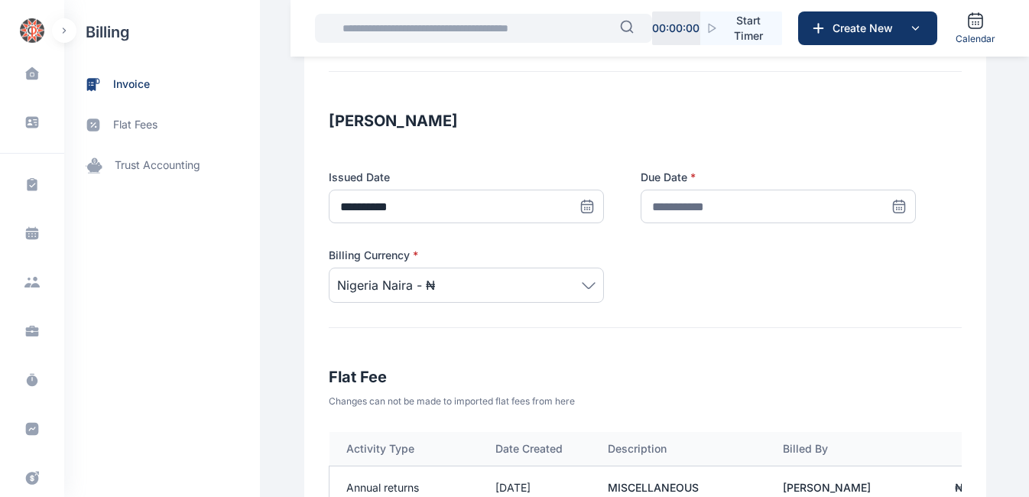
click at [894, 206] on icon at bounding box center [899, 206] width 11 height 11
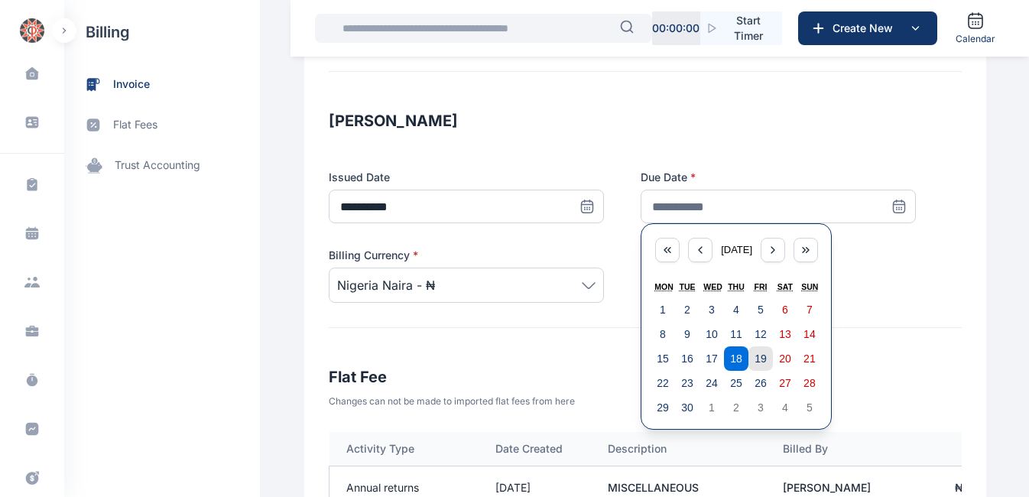
click at [754, 358] on abbr "19" at bounding box center [760, 358] width 12 height 12
type input "**********"
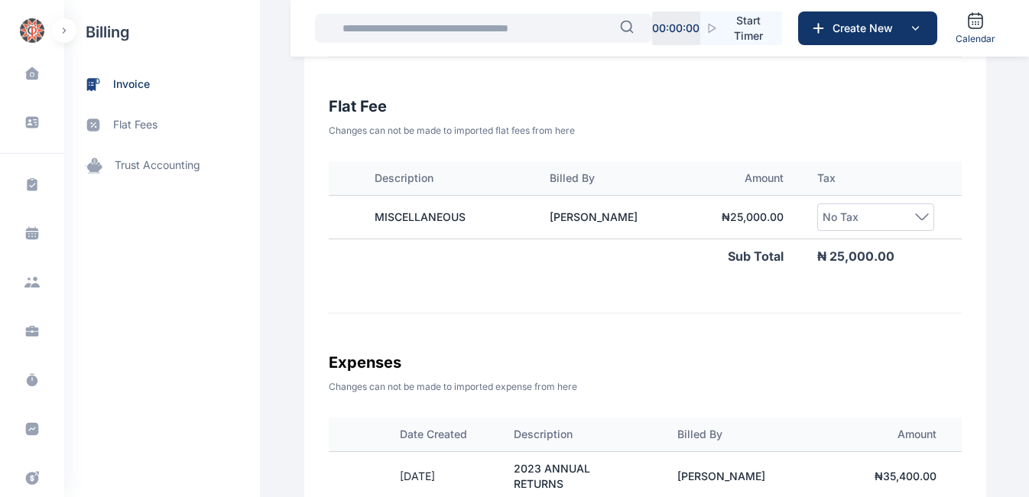
scroll to position [0, 234]
click at [915, 216] on icon at bounding box center [921, 216] width 14 height 7
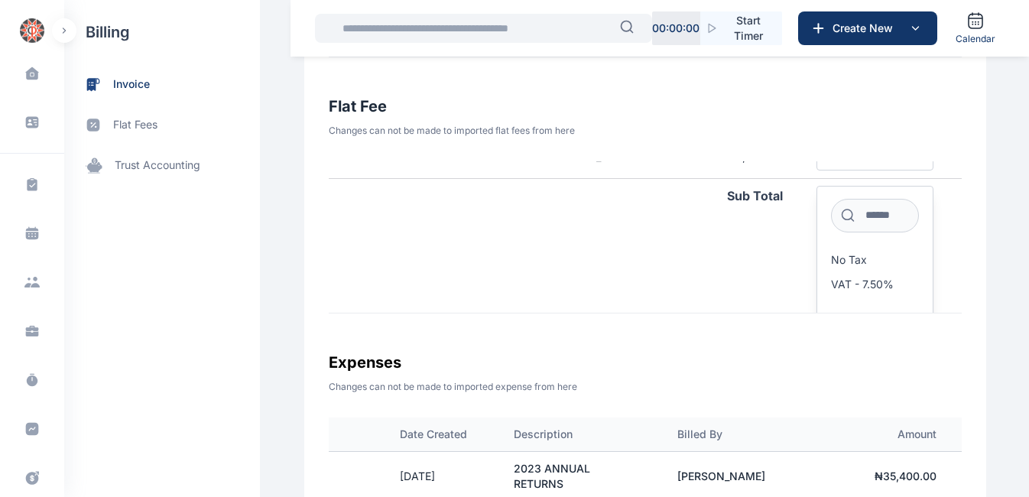
scroll to position [61, 234]
click at [855, 285] on span "VAT - 7.50%" at bounding box center [862, 283] width 63 height 12
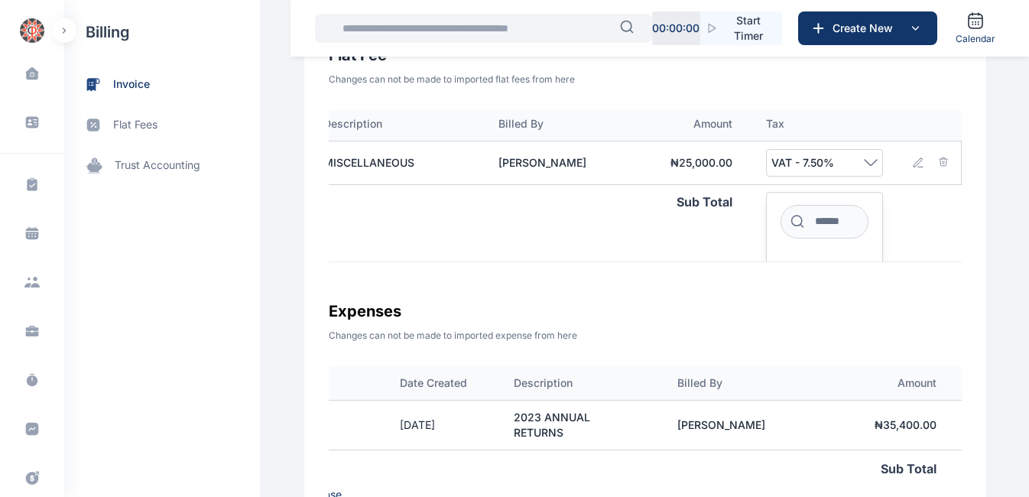
scroll to position [91, 284]
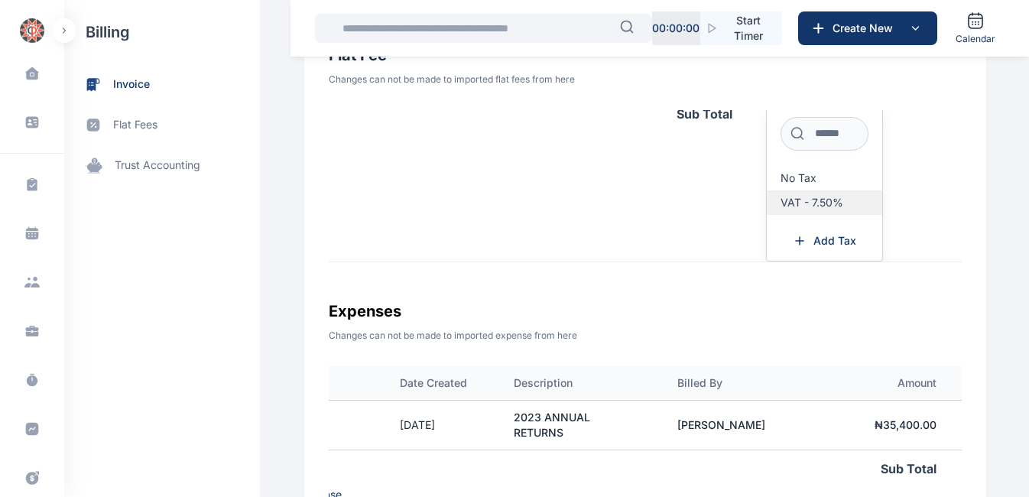
click at [780, 207] on span "VAT - 7.50%" at bounding box center [811, 202] width 63 height 12
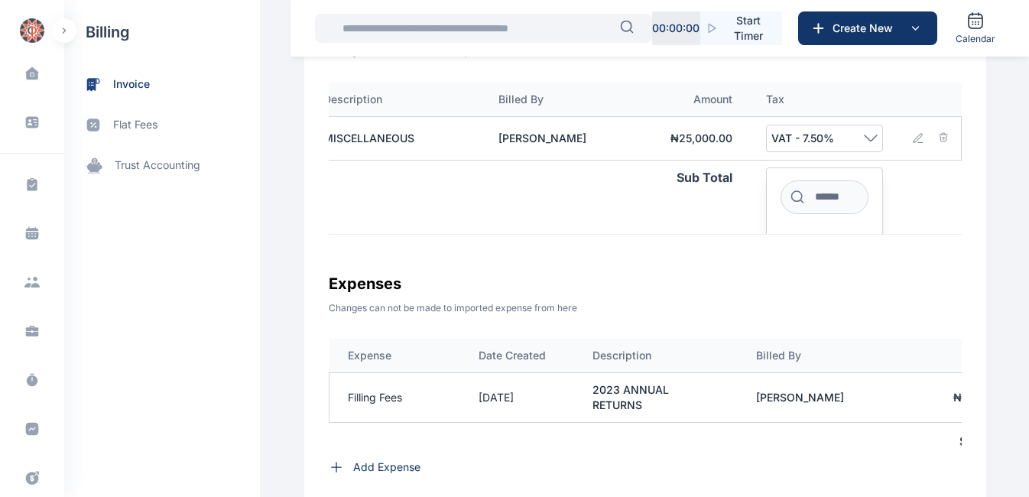
scroll to position [570, 0]
click at [865, 142] on icon at bounding box center [871, 139] width 12 height 5
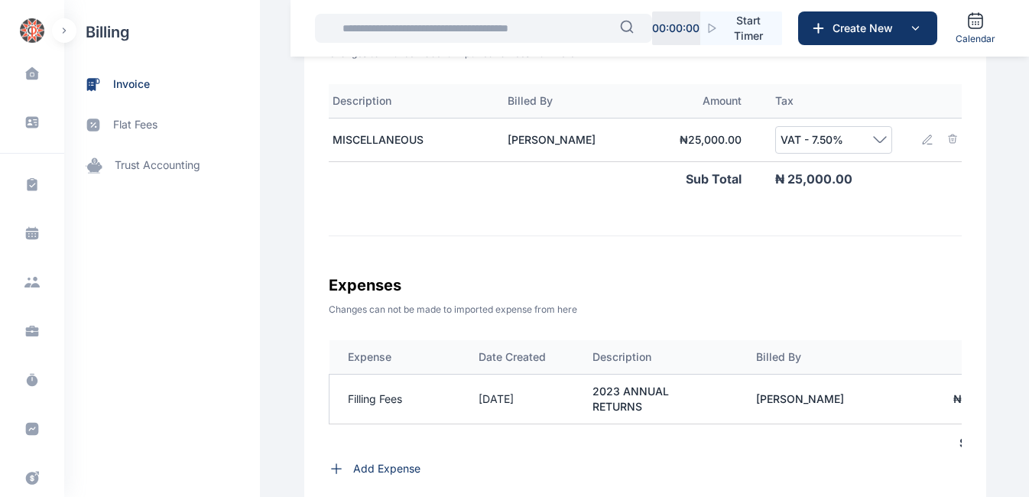
click at [873, 140] on icon at bounding box center [880, 139] width 14 height 7
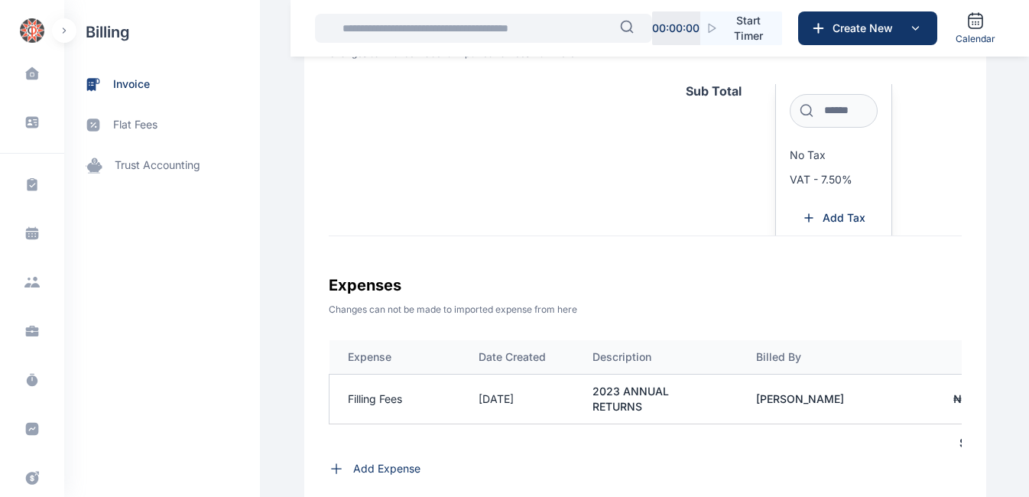
scroll to position [91, 275]
click at [813, 175] on span "VAT - 7.50%" at bounding box center [821, 176] width 63 height 12
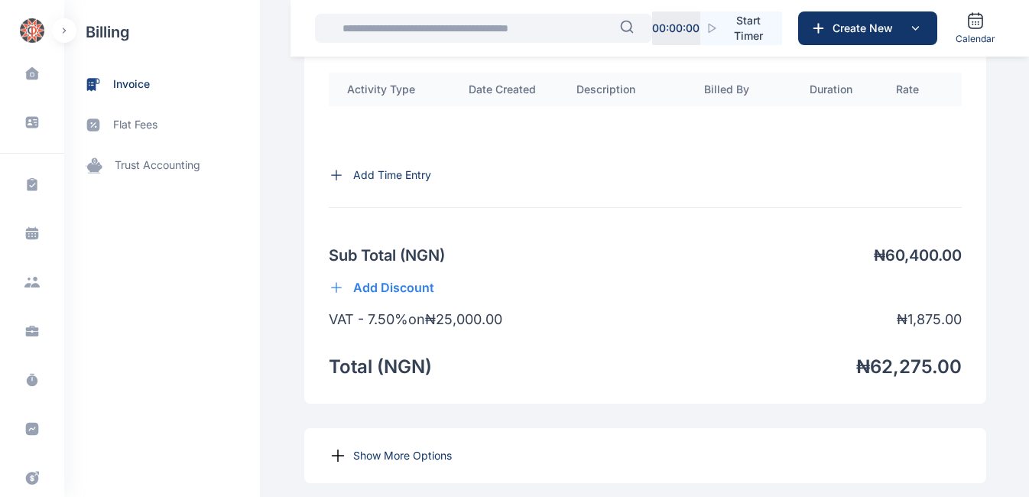
scroll to position [1204, 0]
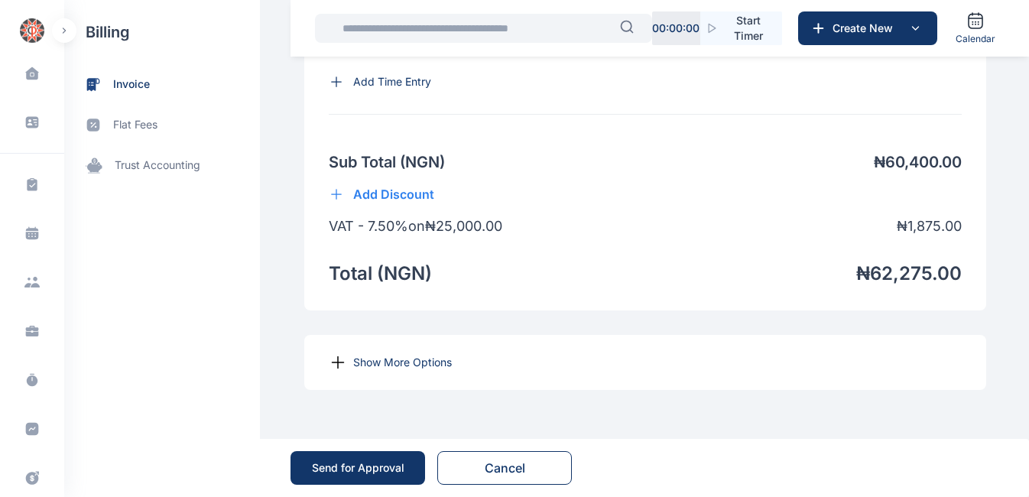
click at [357, 362] on p "Show More Options" at bounding box center [402, 362] width 99 height 15
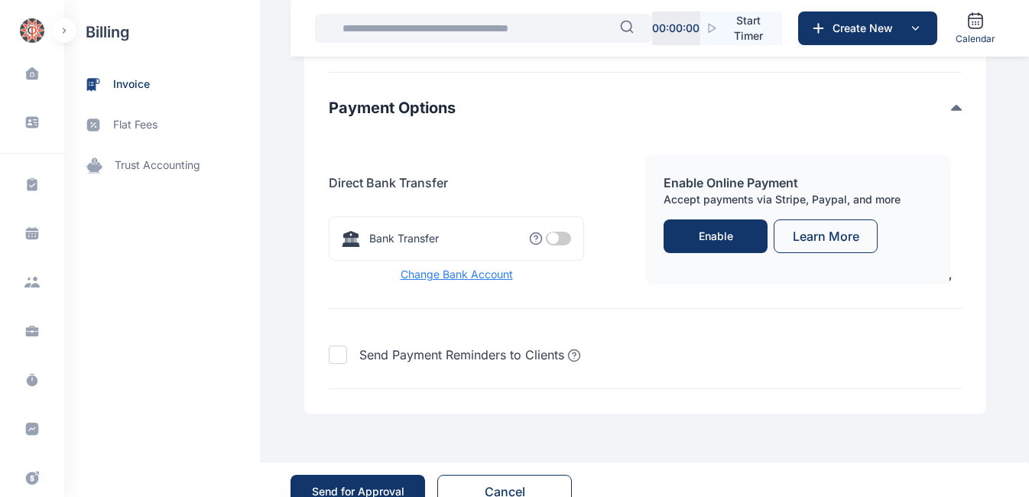
scroll to position [1659, 0]
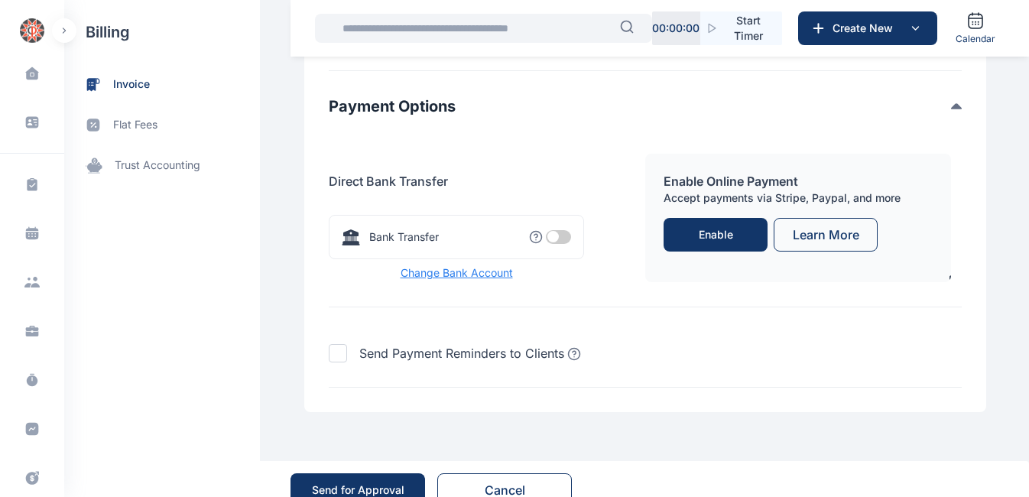
click at [554, 244] on span at bounding box center [558, 237] width 25 height 14
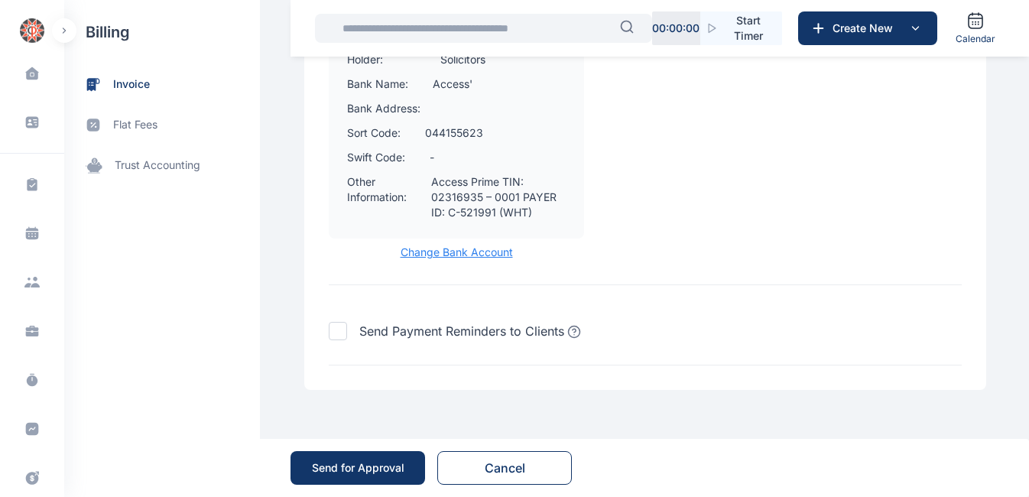
scroll to position [1987, 0]
click at [399, 466] on div "Send for Approval" at bounding box center [358, 467] width 92 height 15
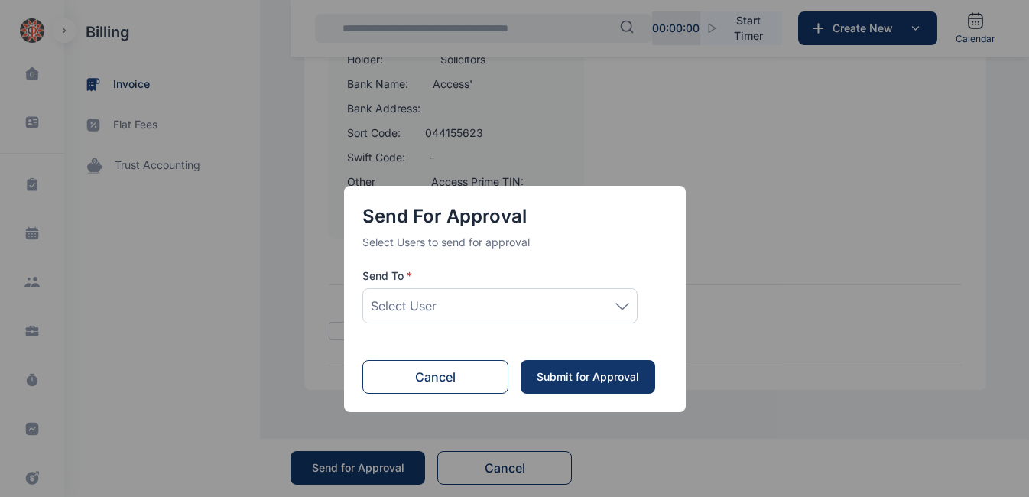
click at [618, 303] on icon at bounding box center [622, 306] width 14 height 7
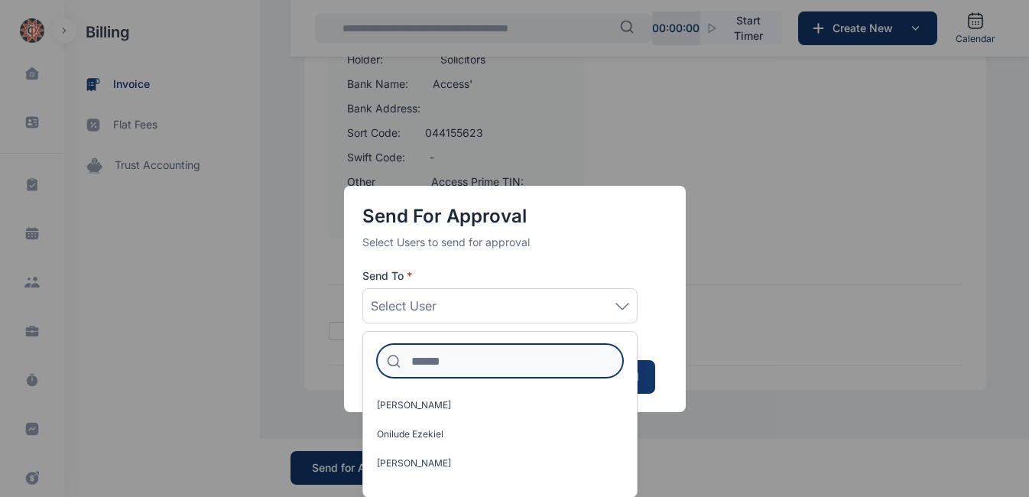
click at [513, 353] on input at bounding box center [500, 361] width 246 height 34
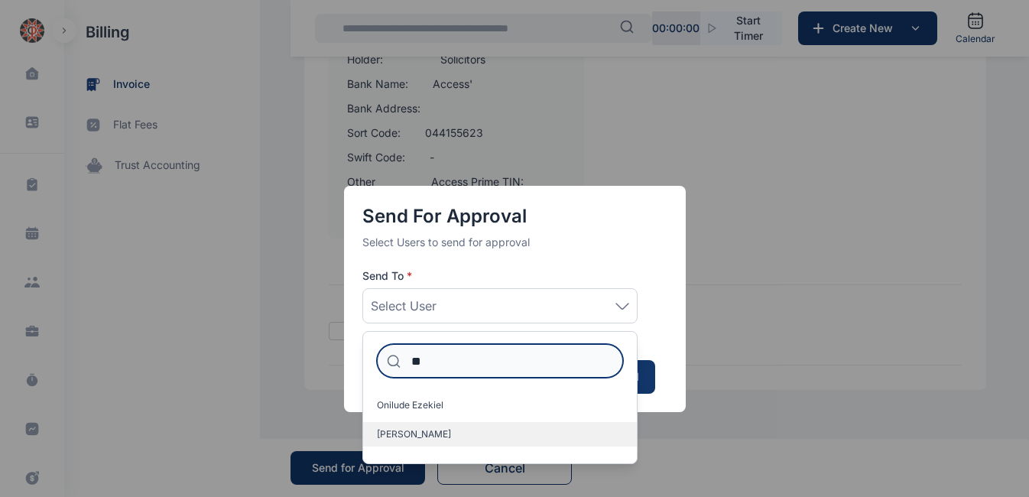
type input "**"
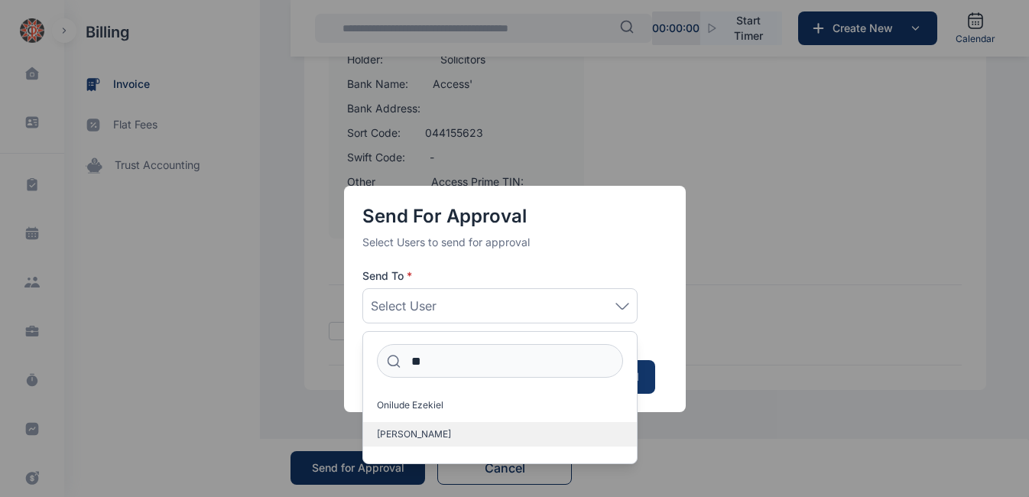
click at [390, 441] on label "[PERSON_NAME]" at bounding box center [500, 434] width 274 height 24
click at [334, 469] on div "Send for Approval Select Users to send for approval Send To * Idigbe Elizabeth …" at bounding box center [514, 248] width 1029 height 497
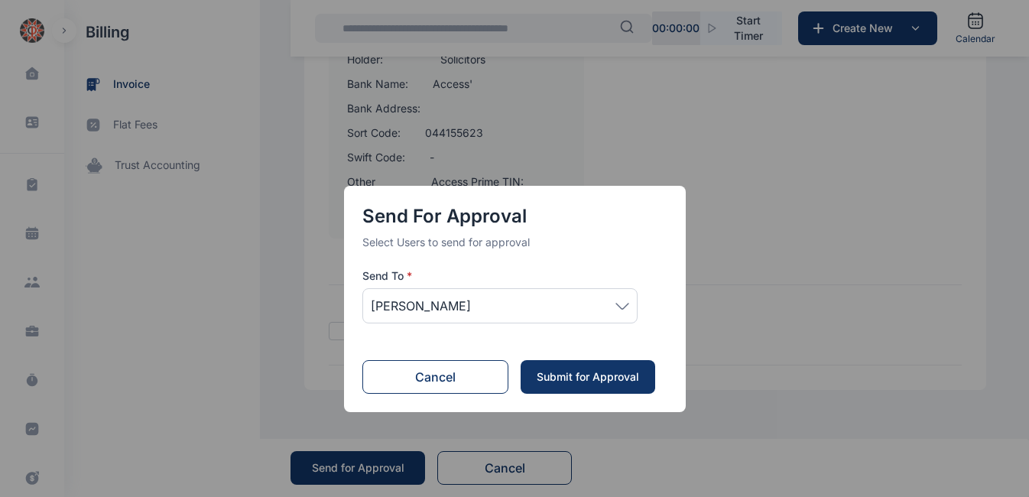
click at [585, 379] on div "Submit for Approval" at bounding box center [588, 376] width 104 height 15
